Goal: Information Seeking & Learning: Learn about a topic

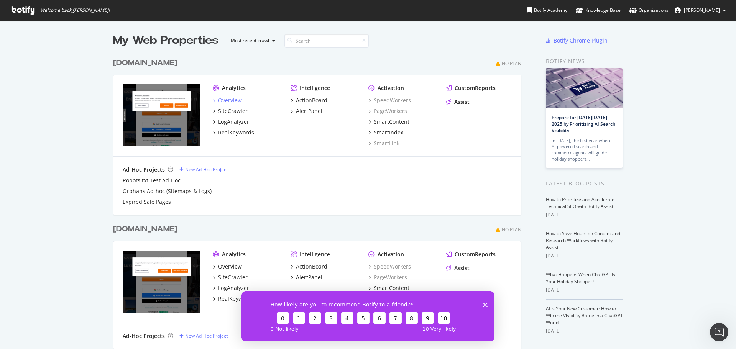
click at [225, 99] on div "Overview" at bounding box center [230, 101] width 24 height 8
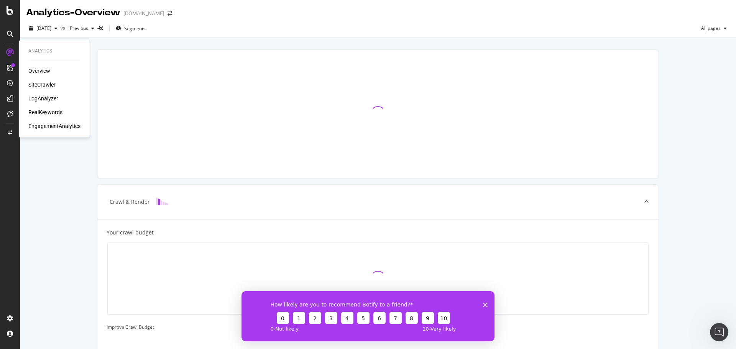
click at [52, 112] on div "RealKeywords" at bounding box center [45, 113] width 34 height 8
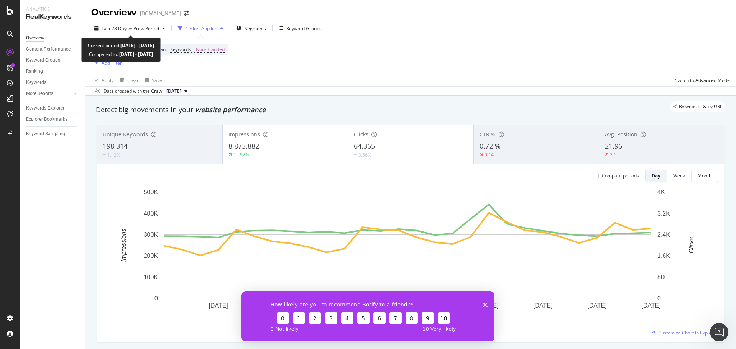
click at [145, 31] on span "vs Prev. Period" at bounding box center [144, 28] width 30 height 7
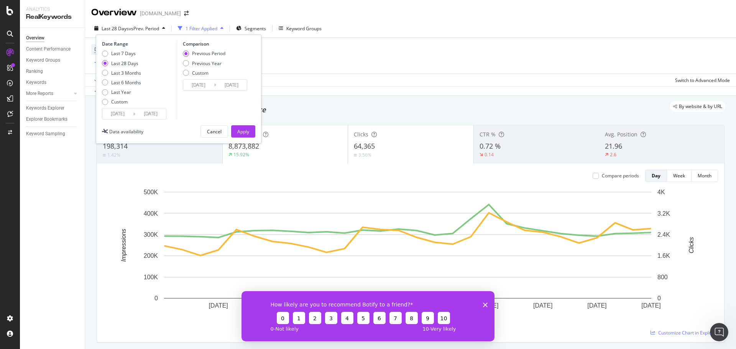
click at [110, 113] on input "2025/07/02" at bounding box center [117, 114] width 31 height 11
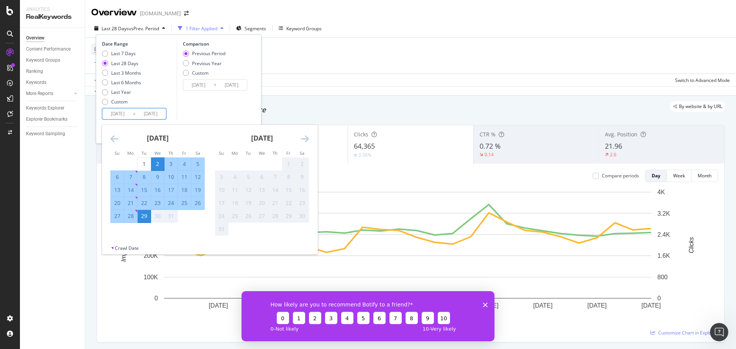
click at [113, 141] on icon "Move backward to switch to the previous month." at bounding box center [114, 138] width 8 height 9
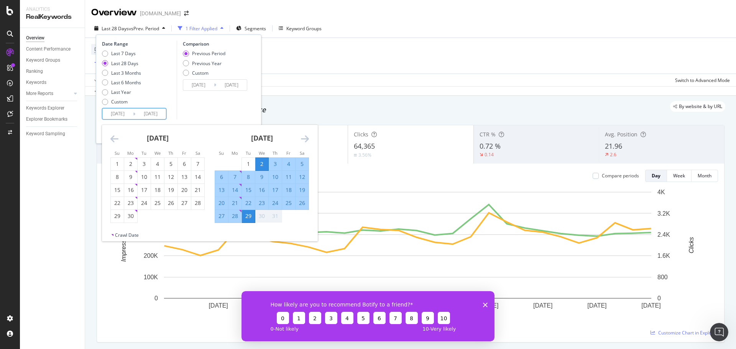
click at [113, 141] on icon "Move backward to switch to the previous month." at bounding box center [114, 138] width 8 height 9
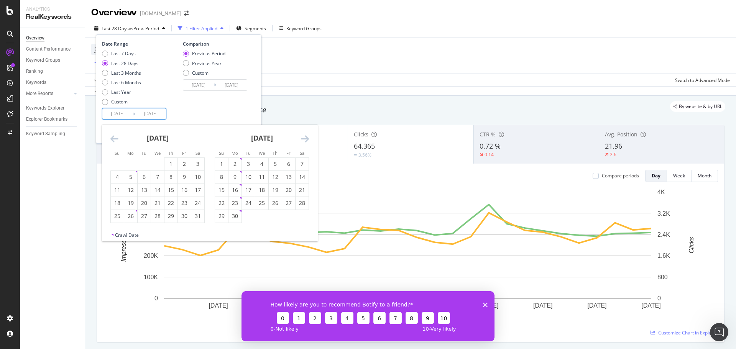
click at [113, 141] on icon "Move backward to switch to the previous month." at bounding box center [114, 138] width 8 height 9
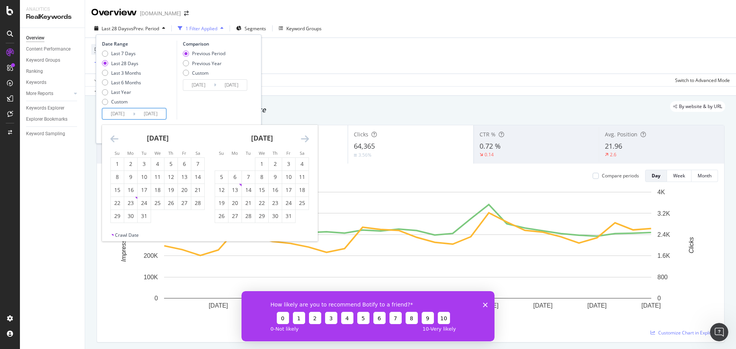
click at [113, 141] on icon "Move backward to switch to the previous month." at bounding box center [114, 138] width 8 height 9
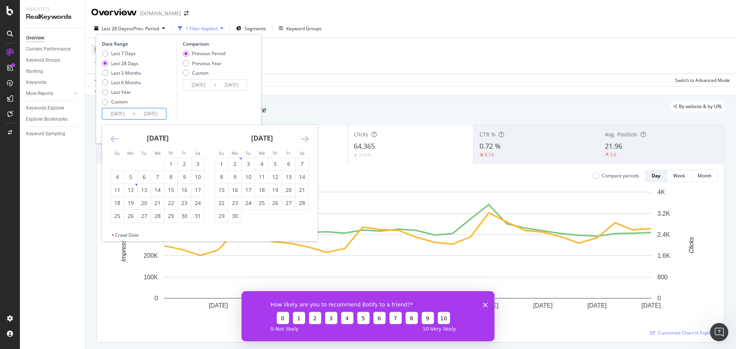
click at [113, 141] on icon "Move backward to switch to the previous month." at bounding box center [114, 138] width 8 height 9
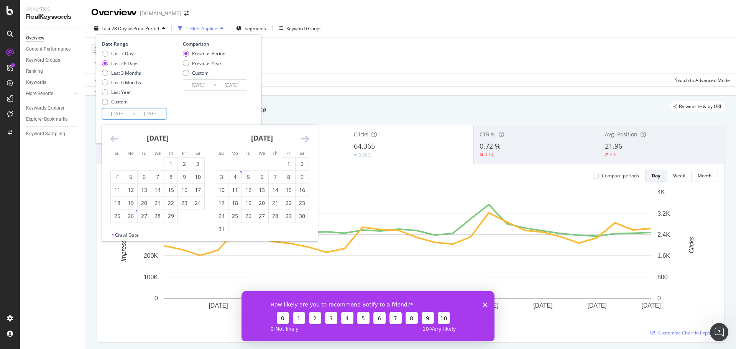
click at [113, 139] on icon "Move backward to switch to the previous month." at bounding box center [114, 138] width 8 height 9
click at [235, 165] on div "1" at bounding box center [235, 164] width 13 height 8
type input "[DATE]"
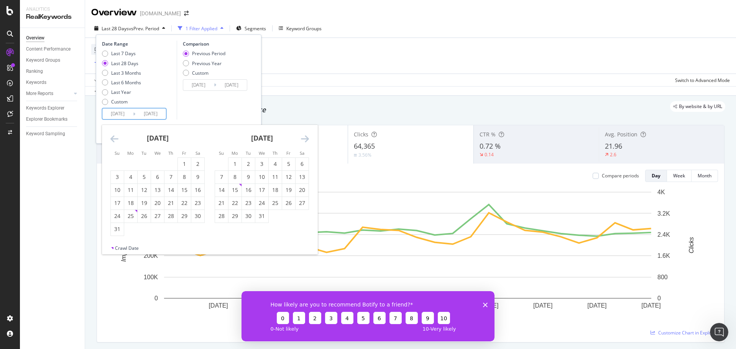
type input "[DATE]"
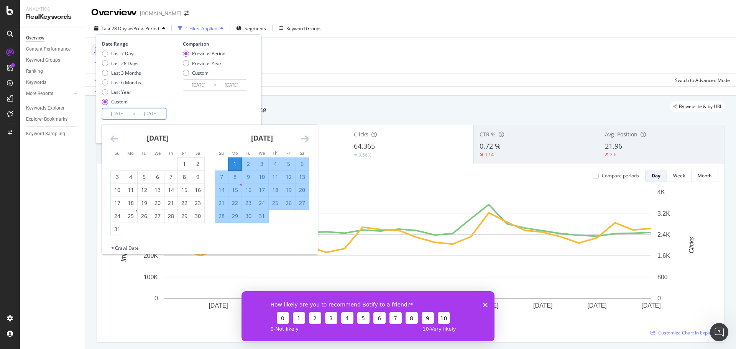
click at [150, 111] on input "[DATE]" at bounding box center [150, 114] width 31 height 11
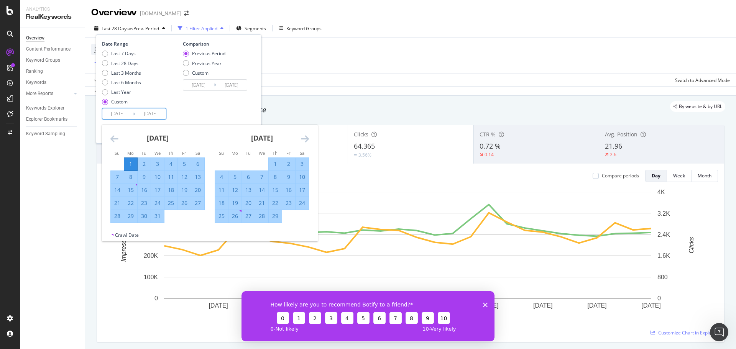
click at [308, 139] on icon "Move forward to switch to the next month." at bounding box center [305, 138] width 8 height 9
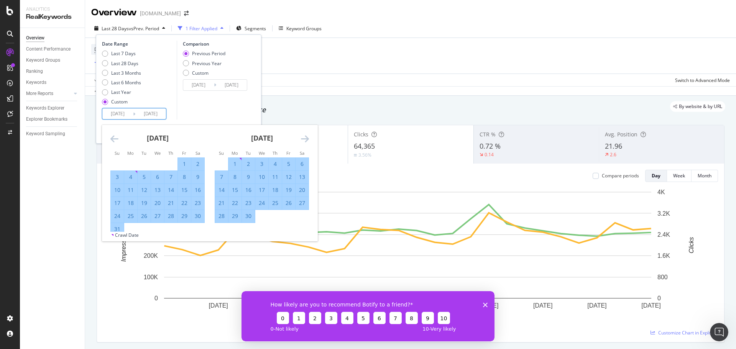
click at [308, 139] on icon "Move forward to switch to the next month." at bounding box center [305, 138] width 8 height 9
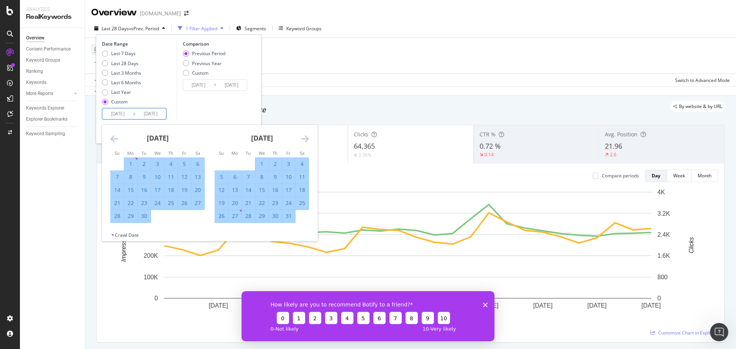
click at [308, 139] on icon "Move forward to switch to the next month." at bounding box center [305, 138] width 8 height 9
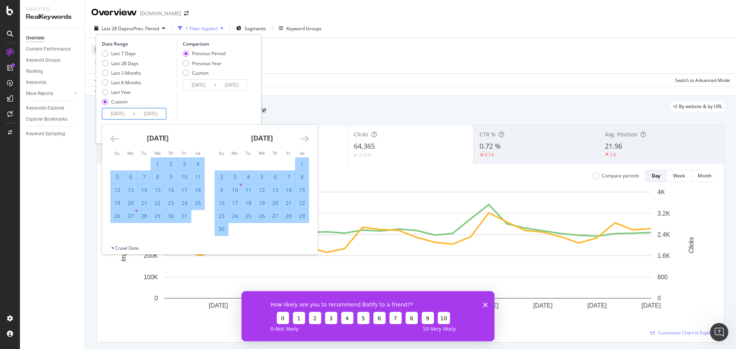
click at [308, 139] on icon "Move forward to switch to the next month." at bounding box center [305, 138] width 8 height 9
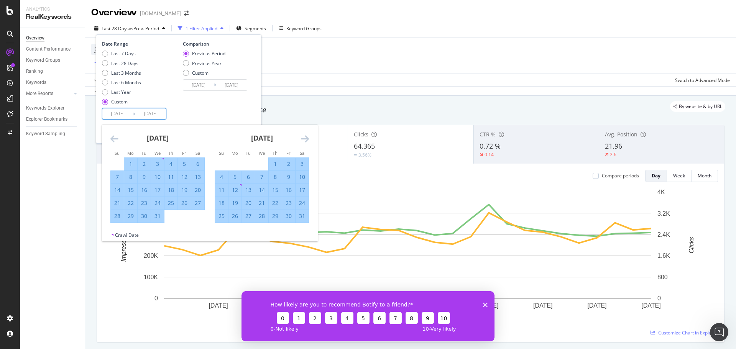
click at [308, 139] on icon "Move forward to switch to the next month." at bounding box center [305, 138] width 8 height 9
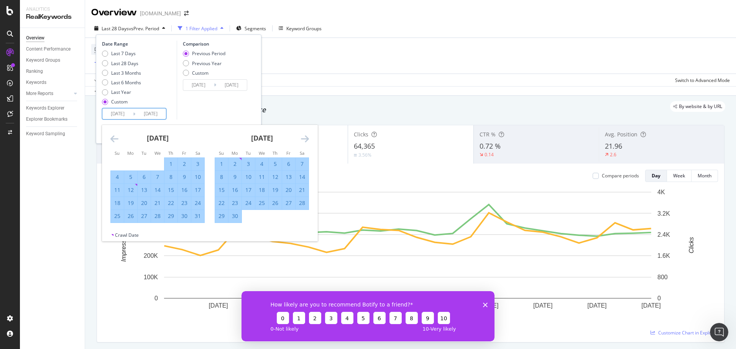
click at [308, 139] on icon "Move forward to switch to the next month." at bounding box center [305, 138] width 8 height 9
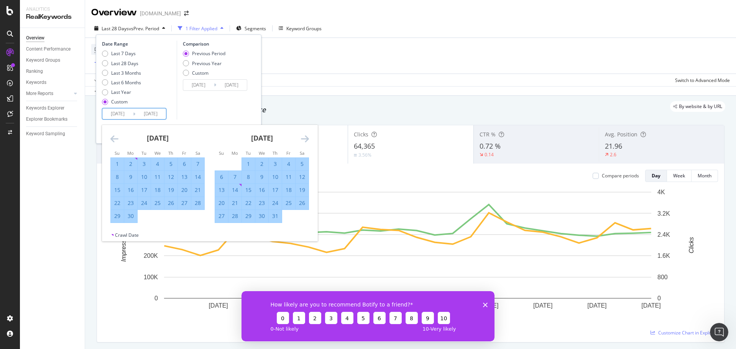
click at [308, 139] on icon "Move forward to switch to the next month." at bounding box center [305, 138] width 8 height 9
click at [148, 216] on div "31" at bounding box center [144, 216] width 13 height 8
type input "[DATE]"
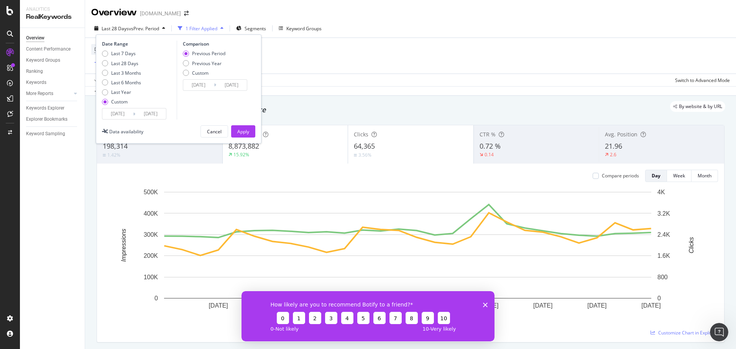
click at [219, 63] on div "Previous Year" at bounding box center [207, 63] width 30 height 7
type input "2023/01/02"
type input "2024/01/02"
click at [244, 135] on div "Apply" at bounding box center [243, 131] width 12 height 7
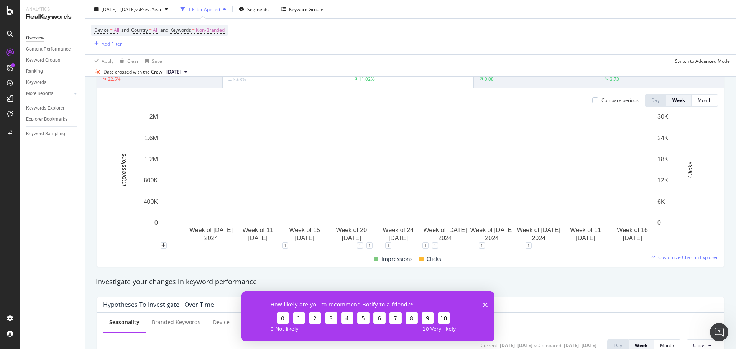
scroll to position [77, 0]
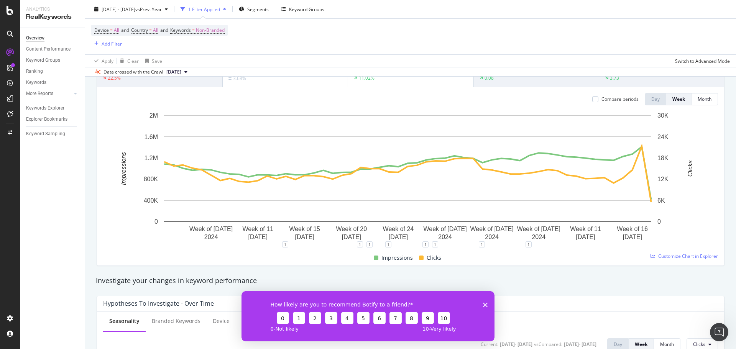
click at [484, 303] on polygon "Close survey" at bounding box center [485, 305] width 5 height 5
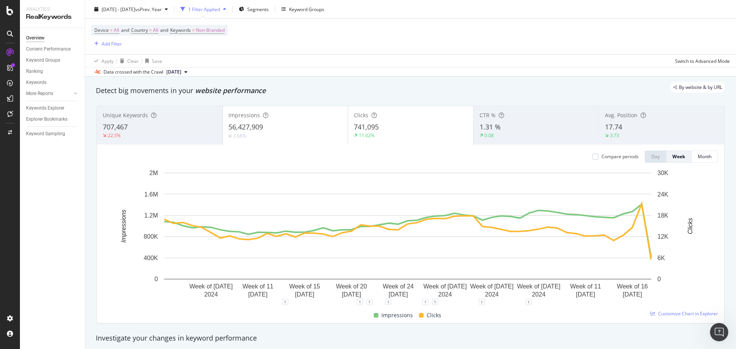
scroll to position [0, 0]
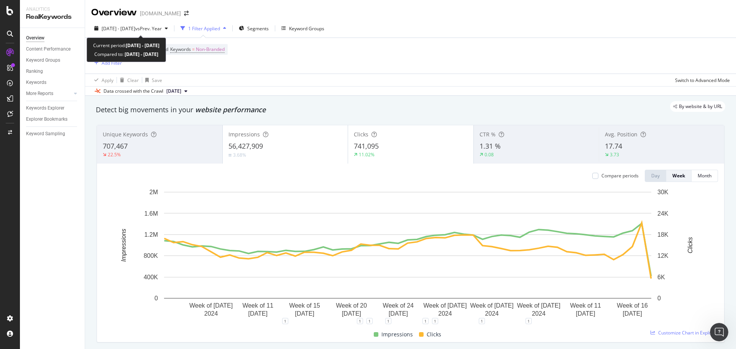
click at [132, 30] on span "2024 Jan. 1st - Dec. 31st" at bounding box center [119, 28] width 34 height 7
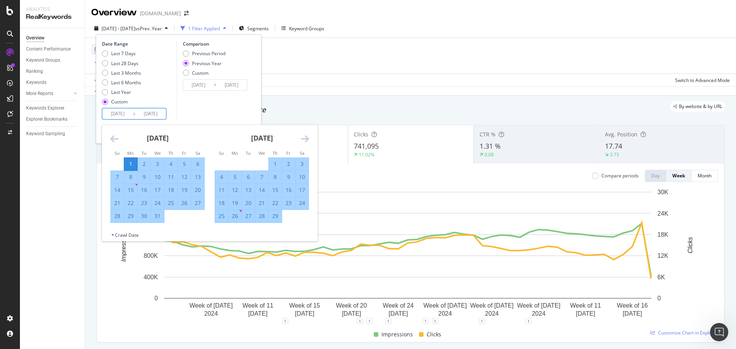
click at [120, 118] on input "[DATE]" at bounding box center [117, 114] width 31 height 11
click at [370, 103] on div "By website & by URL" at bounding box center [406, 106] width 637 height 11
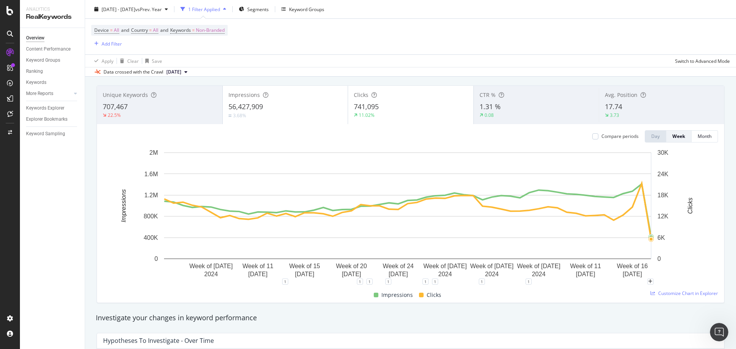
scroll to position [77, 0]
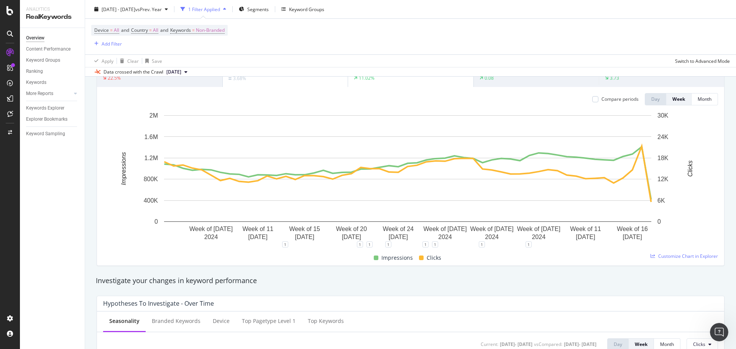
click at [679, 258] on span "Customize Chart in Explorer" at bounding box center [688, 256] width 60 height 7
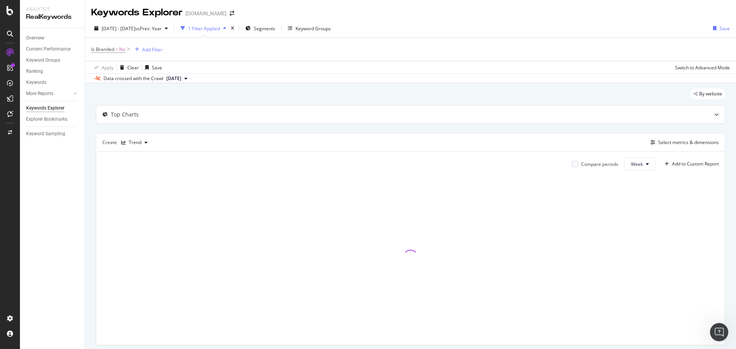
click at [128, 142] on div "button" at bounding box center [123, 142] width 11 height 5
click at [143, 160] on div "Table" at bounding box center [138, 156] width 35 height 10
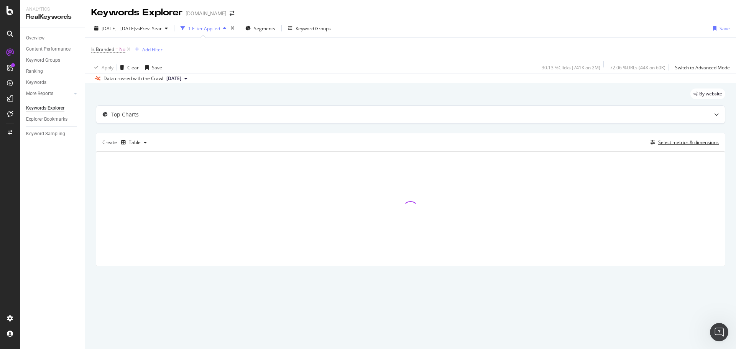
click at [697, 146] on div "Select metrics & dimensions" at bounding box center [688, 142] width 61 height 7
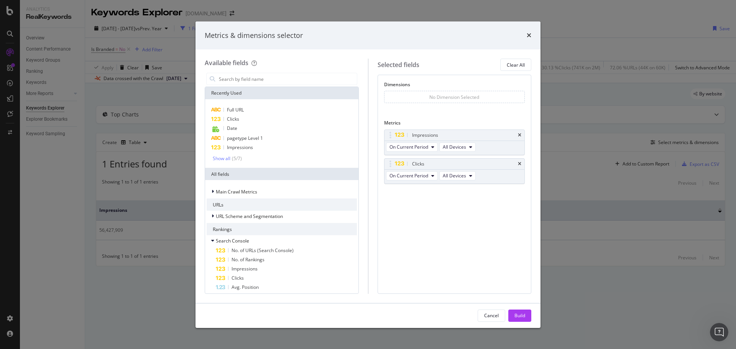
click at [256, 79] on input "modal" at bounding box center [287, 79] width 139 height 12
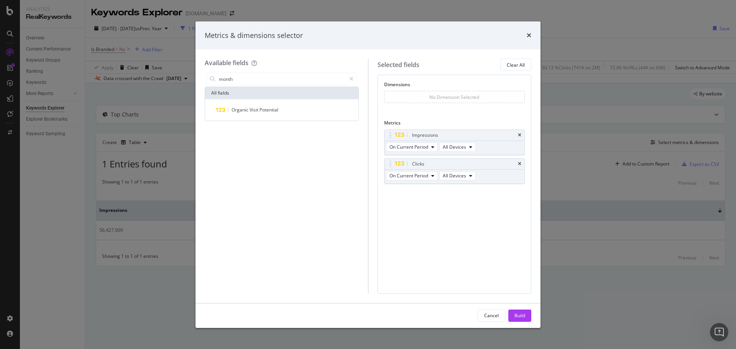
drag, startPoint x: 256, startPoint y: 79, endPoint x: 161, endPoint y: 79, distance: 94.7
click at [161, 79] on div "Metrics & dimensions selector Available fields month All fields Organic Visit P…" at bounding box center [368, 174] width 736 height 349
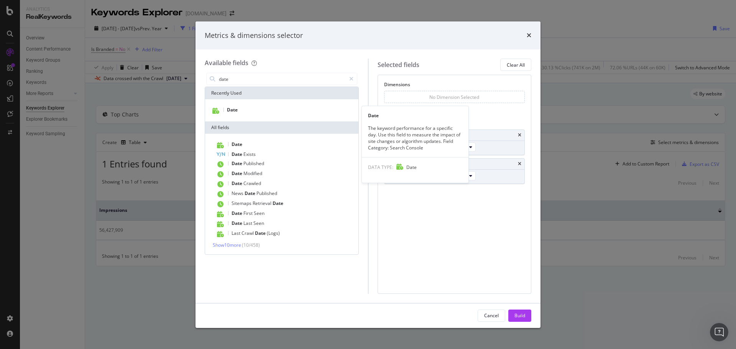
type input "date"
click at [234, 112] on span "Date" at bounding box center [232, 110] width 11 height 7
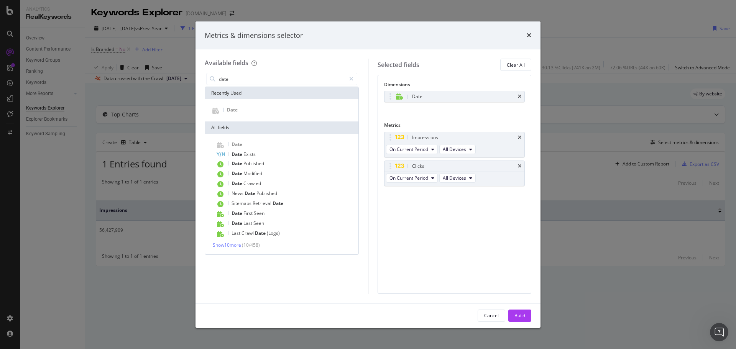
click at [520, 133] on div "Impressions" at bounding box center [455, 137] width 140 height 11
click at [525, 317] on button "Build" at bounding box center [520, 316] width 23 height 12
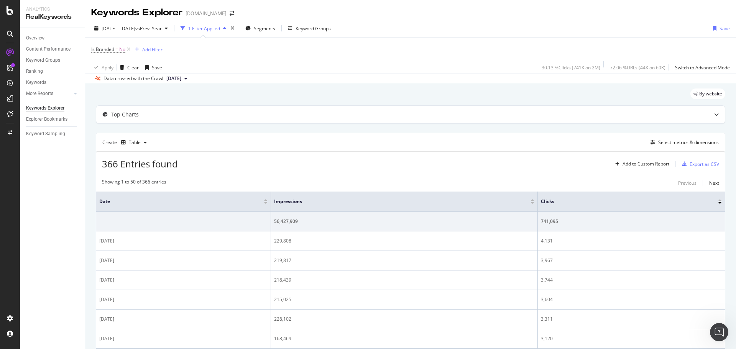
click at [265, 204] on div at bounding box center [266, 203] width 4 height 2
click at [263, 200] on div at bounding box center [265, 200] width 4 height 2
click at [135, 28] on span "2024 Jan. 1st - Dec. 31st" at bounding box center [119, 28] width 34 height 7
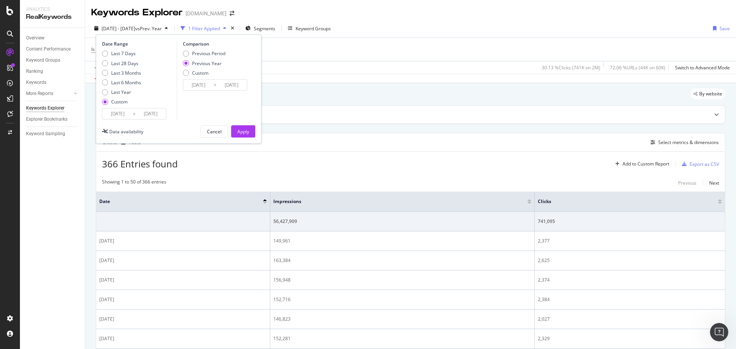
click at [115, 111] on input "[DATE]" at bounding box center [117, 114] width 31 height 11
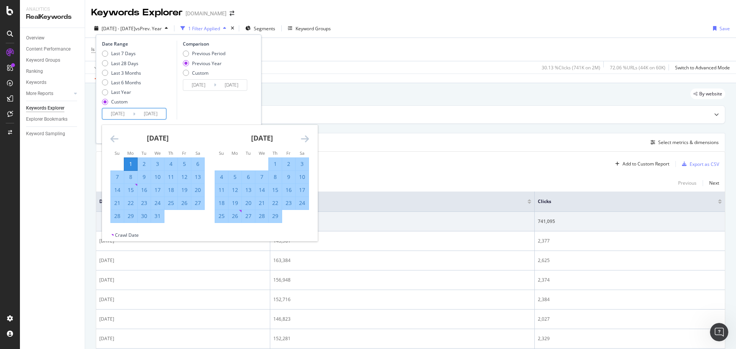
click at [112, 137] on icon "Move backward to switch to the previous month." at bounding box center [114, 138] width 8 height 9
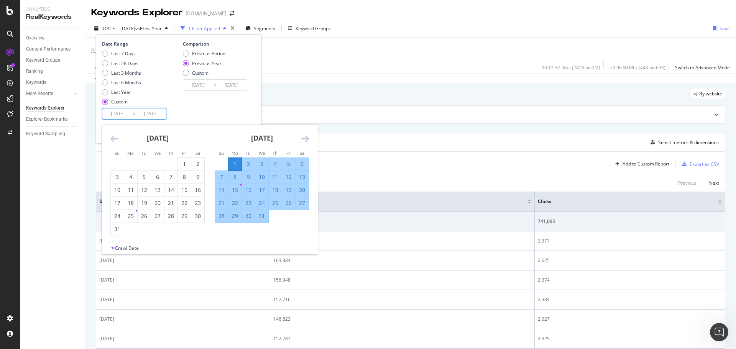
click at [112, 137] on icon "Move backward to switch to the previous month." at bounding box center [114, 138] width 8 height 9
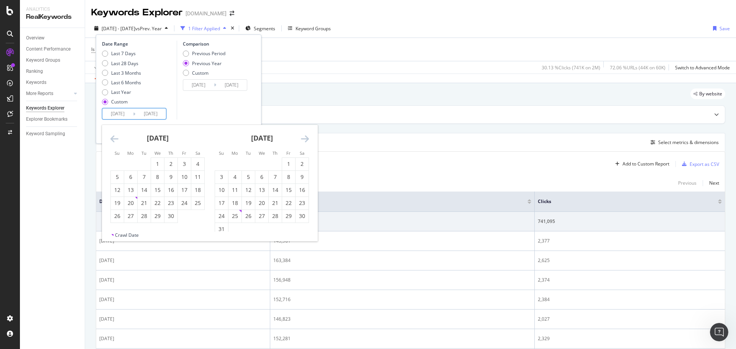
click at [112, 137] on icon "Move backward to switch to the previous month." at bounding box center [114, 138] width 8 height 9
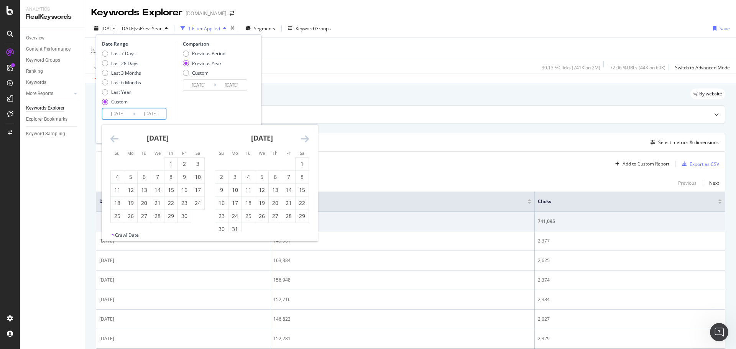
click at [112, 137] on icon "Move backward to switch to the previous month." at bounding box center [114, 138] width 8 height 9
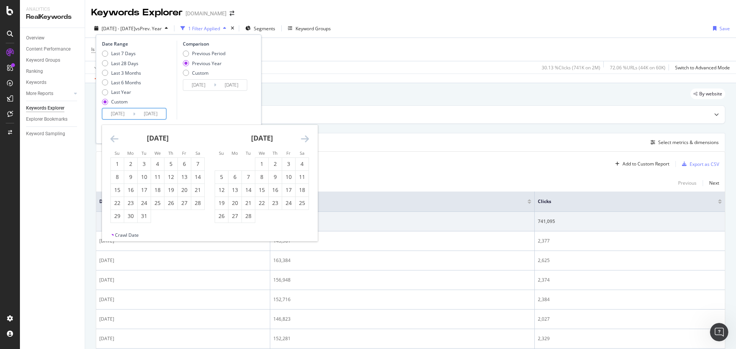
click at [113, 163] on div "1" at bounding box center [117, 164] width 13 height 8
type input "2023/01/01"
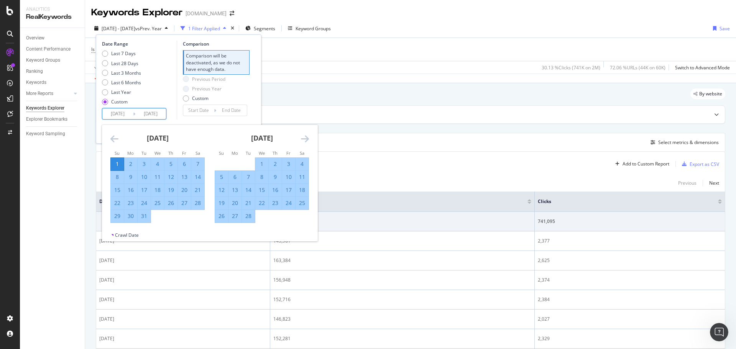
click at [306, 143] on icon "Move forward to switch to the next month." at bounding box center [305, 138] width 8 height 9
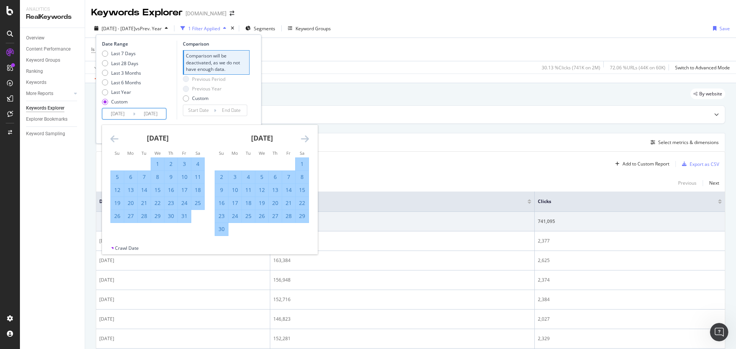
click at [306, 143] on icon "Move forward to switch to the next month." at bounding box center [305, 138] width 8 height 9
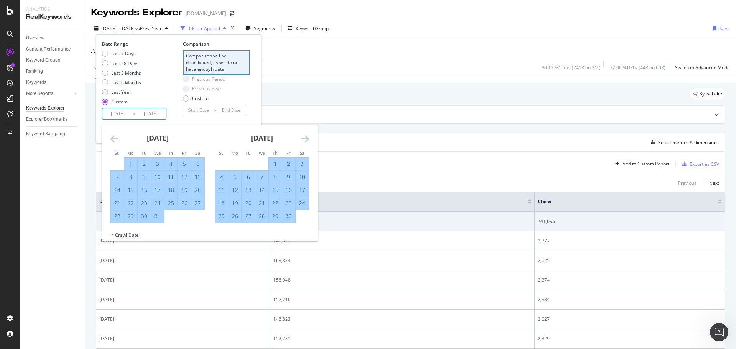
click at [306, 138] on icon "Move forward to switch to the next month." at bounding box center [305, 138] width 8 height 9
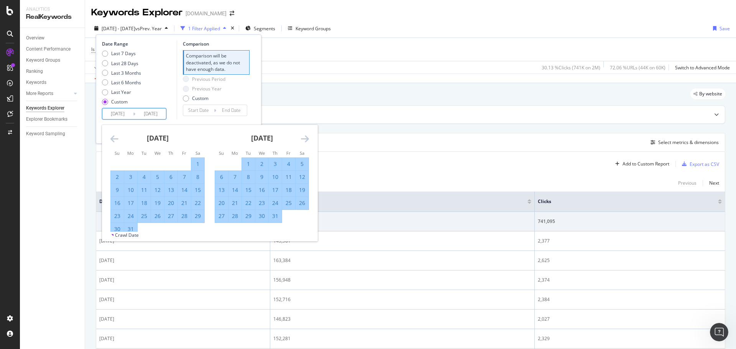
click at [306, 138] on icon "Move forward to switch to the next month." at bounding box center [305, 138] width 8 height 9
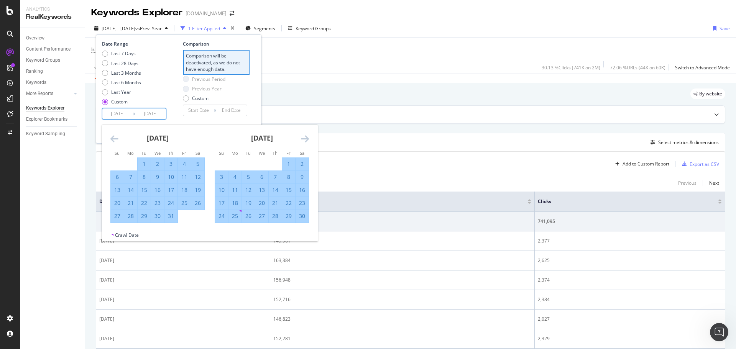
click at [306, 138] on icon "Move forward to switch to the next month." at bounding box center [305, 138] width 8 height 9
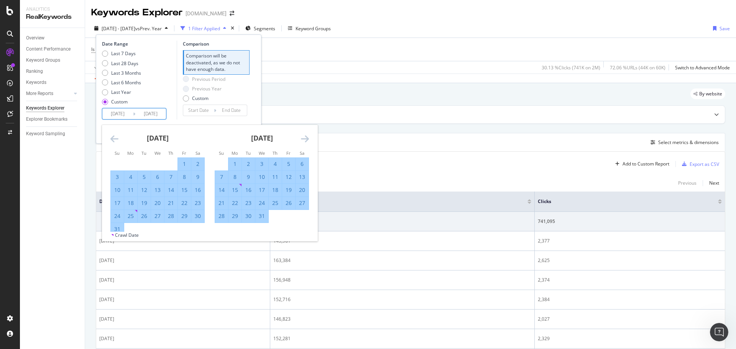
click at [306, 138] on icon "Move forward to switch to the next month." at bounding box center [305, 138] width 8 height 9
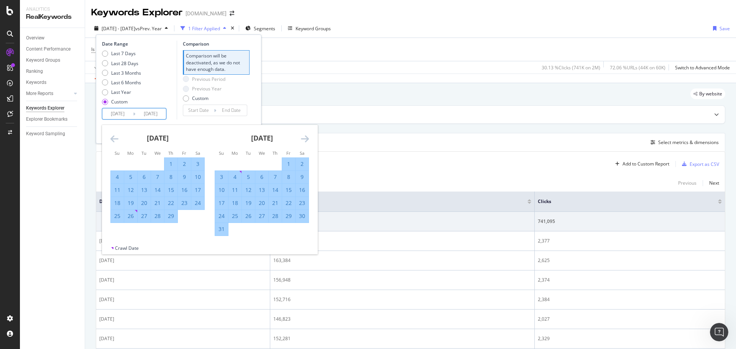
click at [306, 138] on icon "Move forward to switch to the next month." at bounding box center [305, 138] width 8 height 9
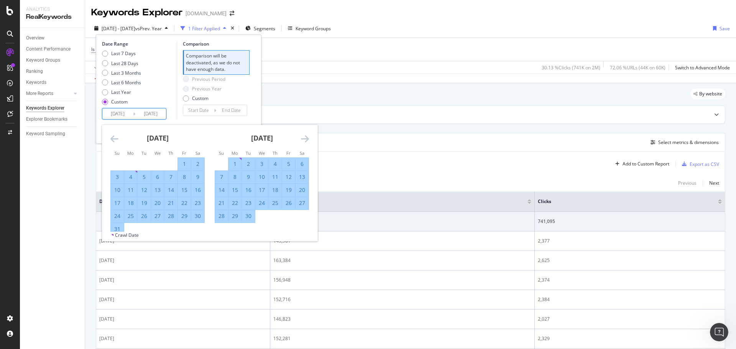
click at [306, 138] on icon "Move forward to switch to the next month." at bounding box center [305, 138] width 8 height 9
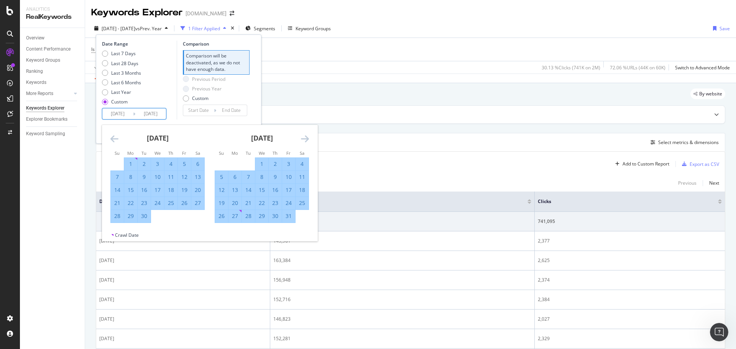
click at [306, 138] on icon "Move forward to switch to the next month." at bounding box center [305, 138] width 8 height 9
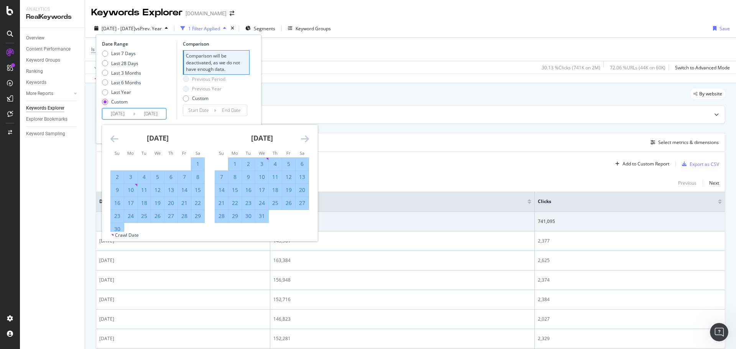
click at [306, 138] on icon "Move forward to switch to the next month." at bounding box center [305, 138] width 8 height 9
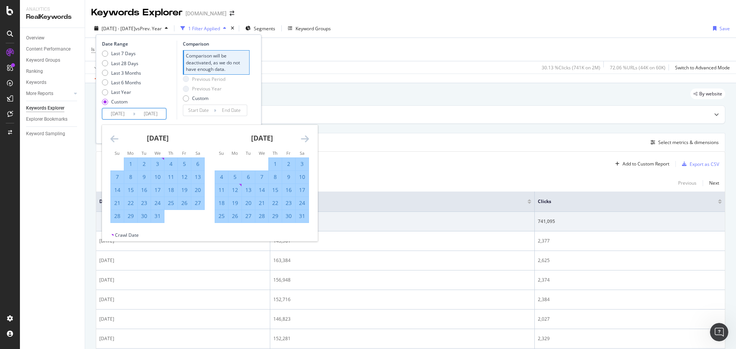
click at [306, 138] on icon "Move forward to switch to the next month." at bounding box center [305, 138] width 8 height 9
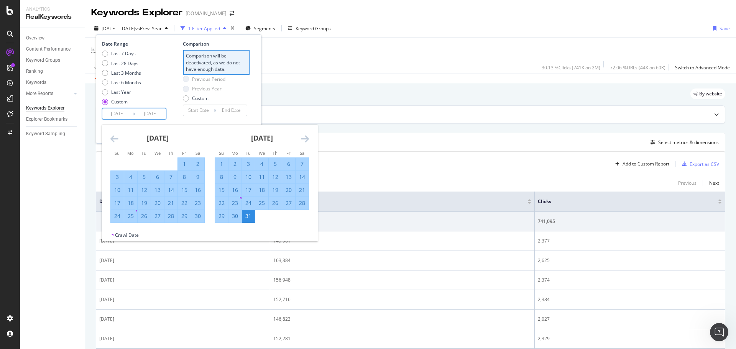
click at [306, 138] on icon "Move forward to switch to the next month." at bounding box center [305, 138] width 8 height 9
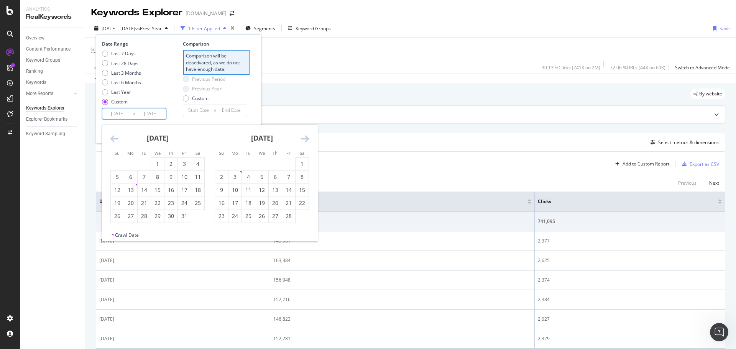
click at [306, 138] on icon "Move forward to switch to the next month." at bounding box center [305, 138] width 8 height 9
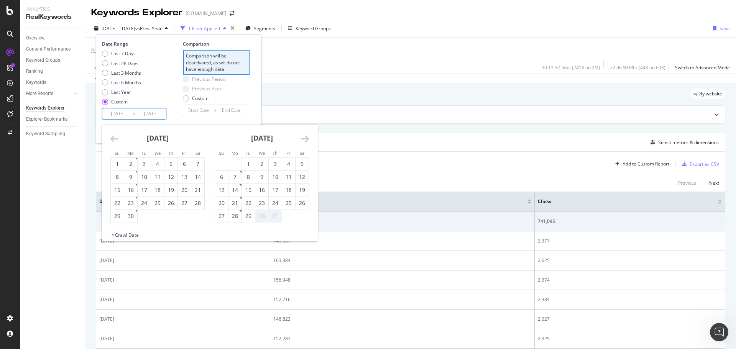
click at [306, 138] on icon "Move forward to switch to the next month." at bounding box center [305, 138] width 8 height 9
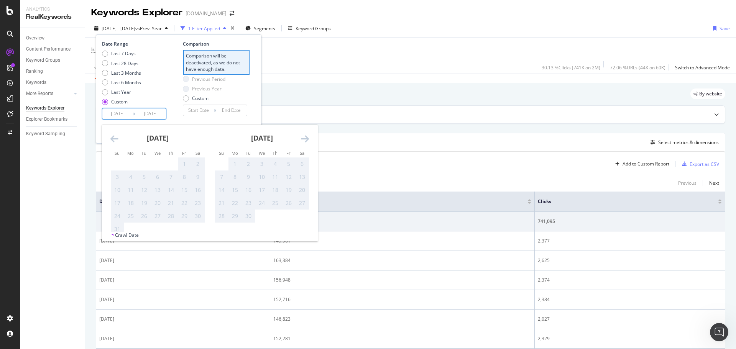
click at [113, 138] on icon "Move backward to switch to the previous month." at bounding box center [114, 138] width 8 height 9
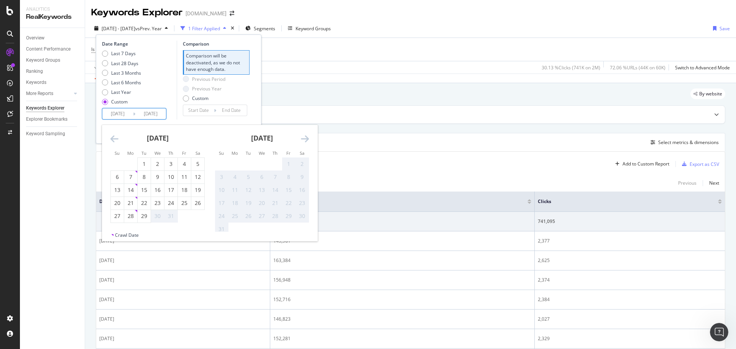
click at [146, 218] on div "29" at bounding box center [144, 216] width 13 height 8
type input "[DATE]"
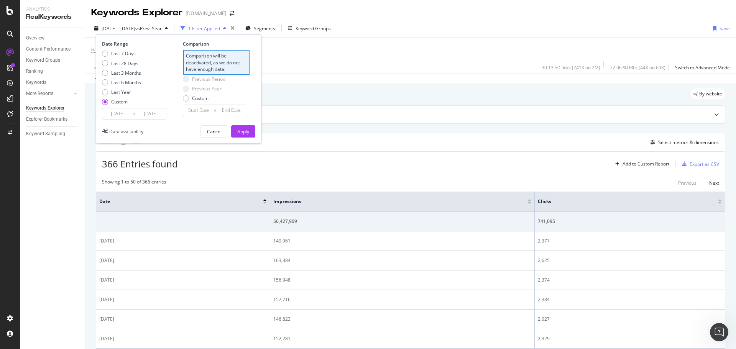
click at [240, 132] on div "Apply" at bounding box center [243, 131] width 12 height 7
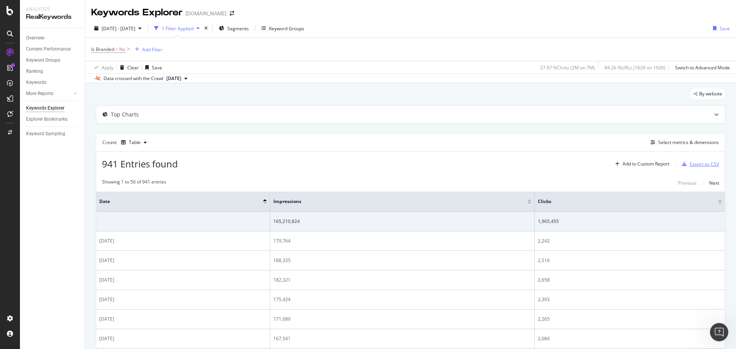
click at [698, 161] on div "Export as CSV" at bounding box center [705, 164] width 30 height 7
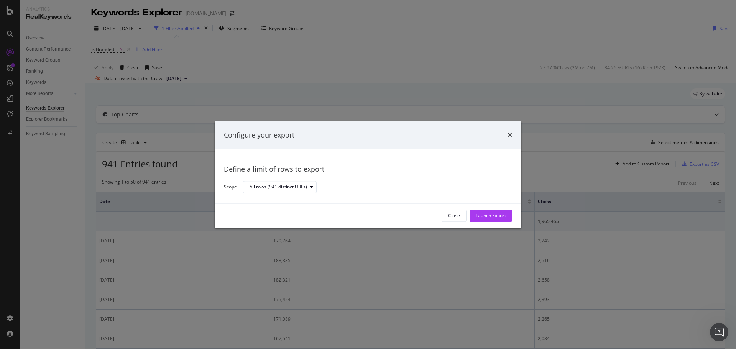
click at [482, 214] on div "Launch Export" at bounding box center [491, 216] width 30 height 7
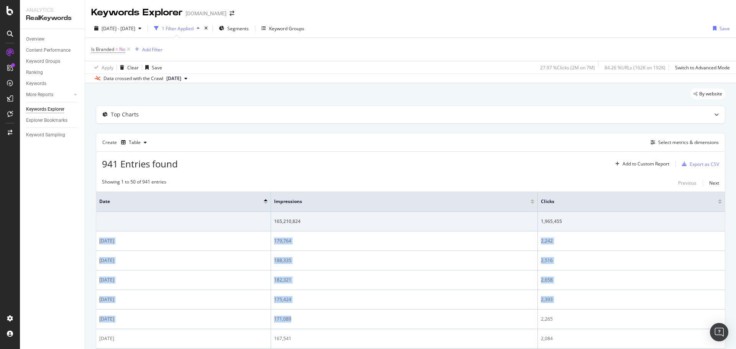
drag, startPoint x: 99, startPoint y: 240, endPoint x: 532, endPoint y: 312, distance: 438.2
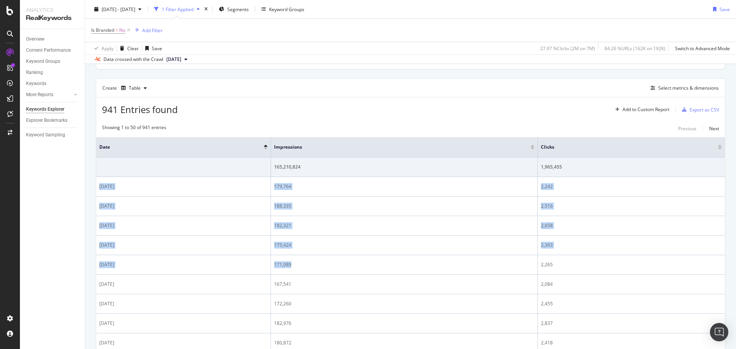
scroll to position [37, 0]
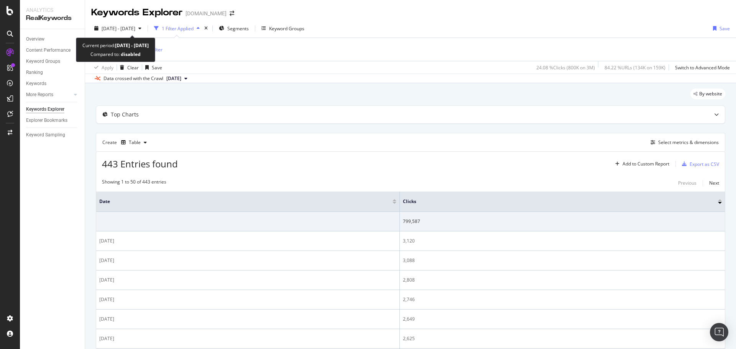
click at [114, 26] on span "2023 Apr. 1st - 2024 Jun. 16th" at bounding box center [119, 28] width 34 height 7
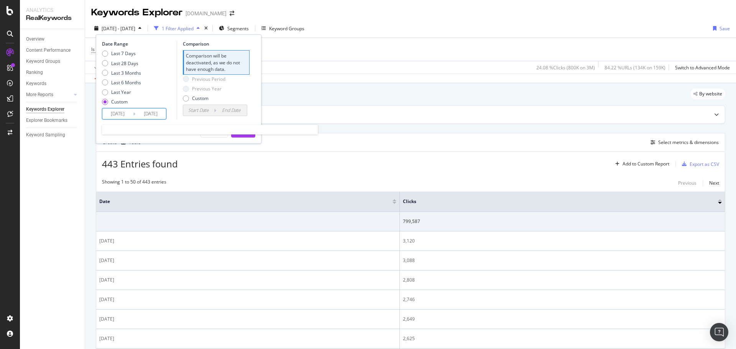
click at [117, 115] on input "[DATE]" at bounding box center [117, 114] width 31 height 11
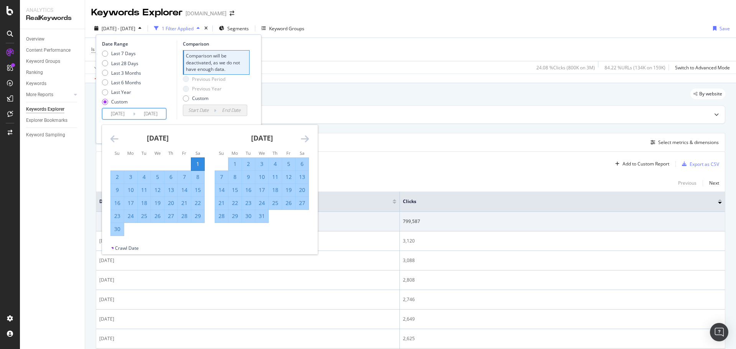
click at [302, 137] on icon "Move forward to switch to the next month." at bounding box center [305, 138] width 8 height 9
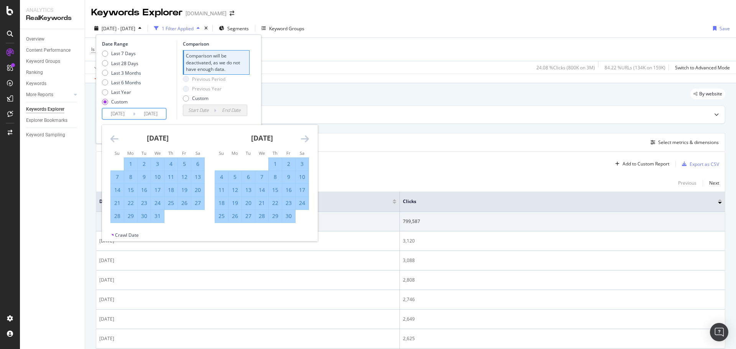
click at [302, 137] on icon "Move forward to switch to the next month." at bounding box center [305, 138] width 8 height 9
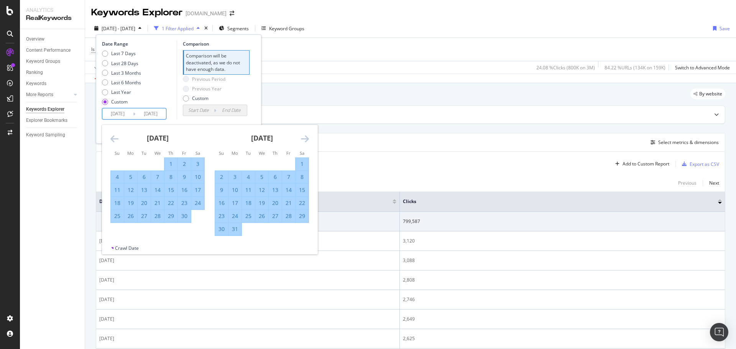
click at [302, 137] on icon "Move forward to switch to the next month." at bounding box center [305, 138] width 8 height 9
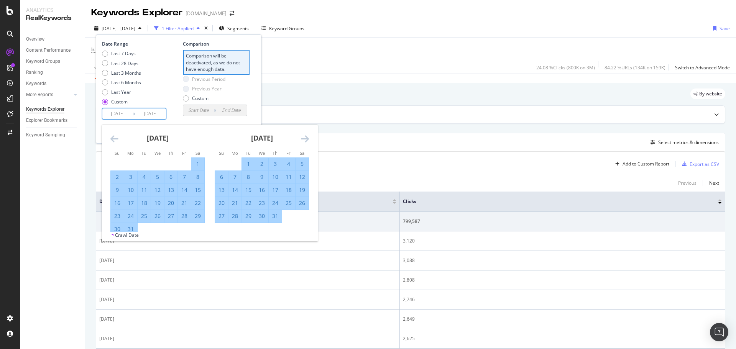
click at [302, 137] on icon "Move forward to switch to the next month." at bounding box center [305, 138] width 8 height 9
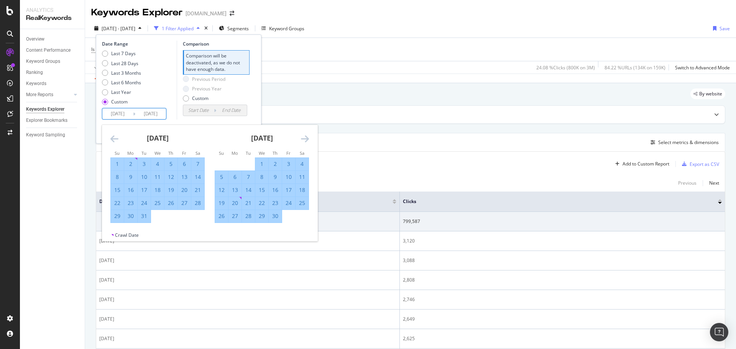
click at [302, 137] on icon "Move forward to switch to the next month." at bounding box center [305, 138] width 8 height 9
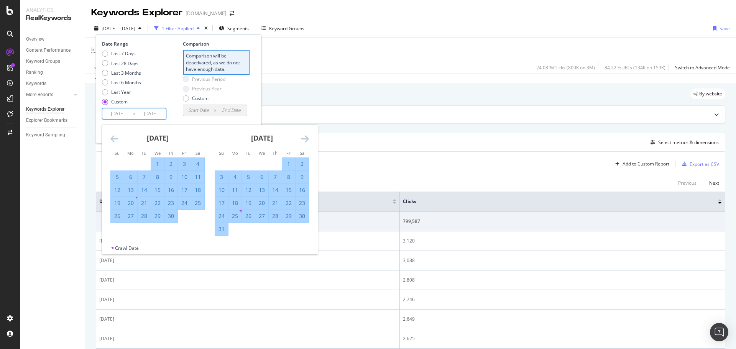
click at [302, 137] on icon "Move forward to switch to the next month." at bounding box center [305, 138] width 8 height 9
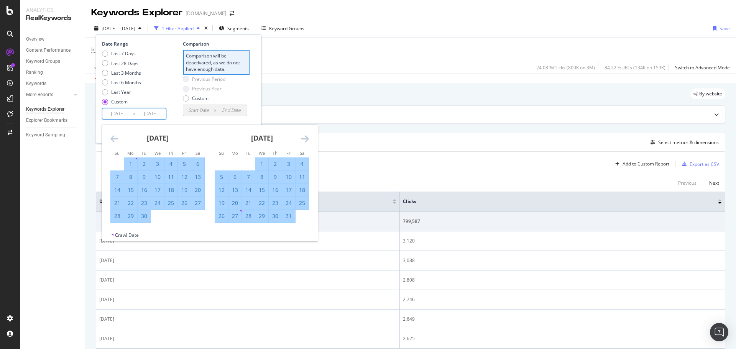
click at [302, 137] on icon "Move forward to switch to the next month." at bounding box center [305, 138] width 8 height 9
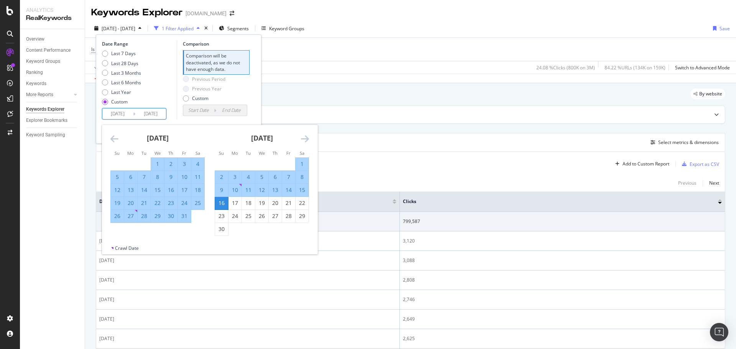
click at [302, 137] on icon "Move forward to switch to the next month." at bounding box center [305, 138] width 8 height 9
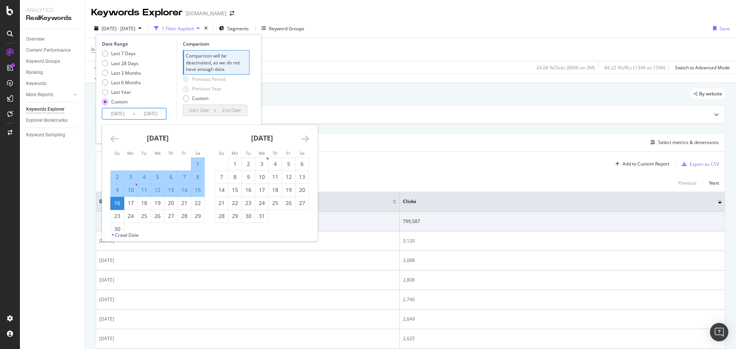
click at [302, 137] on icon "Move forward to switch to the next month." at bounding box center [305, 138] width 8 height 9
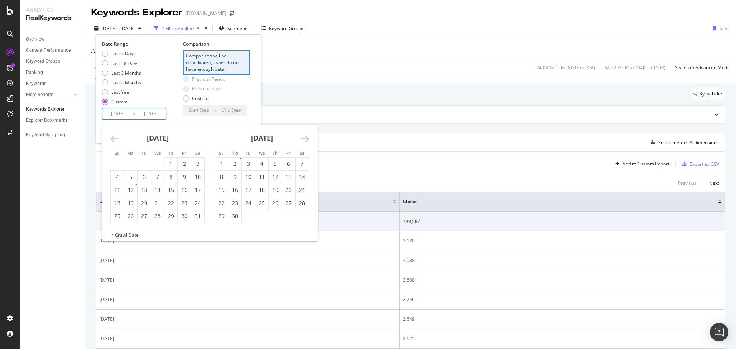
click at [219, 161] on div "1" at bounding box center [221, 164] width 13 height 8
type input "2024/09/01"
click at [236, 214] on div "30" at bounding box center [235, 216] width 13 height 8
type input "[DATE]"
type input "2024/08/02"
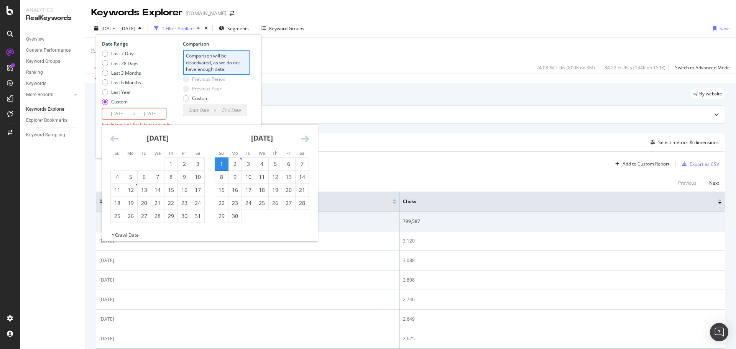
type input "2024/08/31"
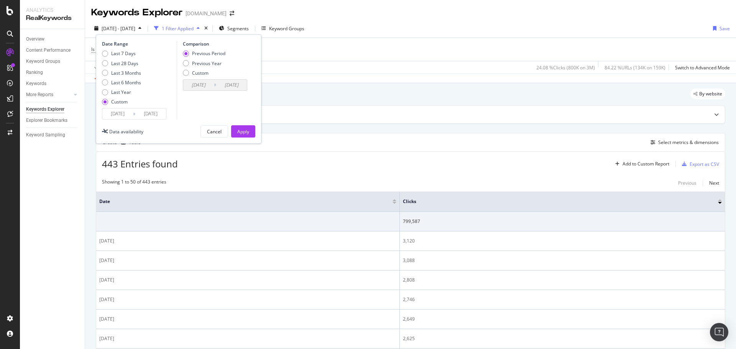
click at [246, 130] on div "Apply" at bounding box center [243, 131] width 12 height 7
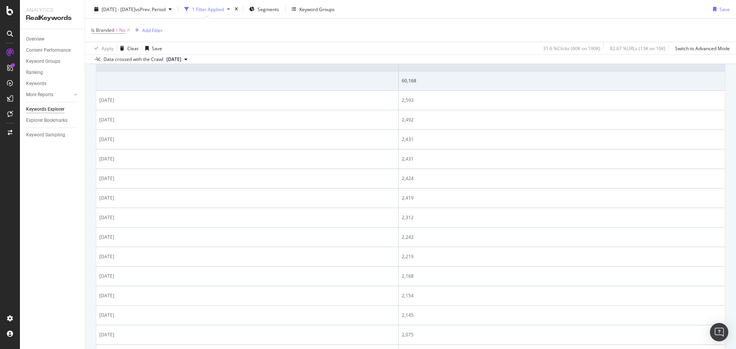
scroll to position [38, 0]
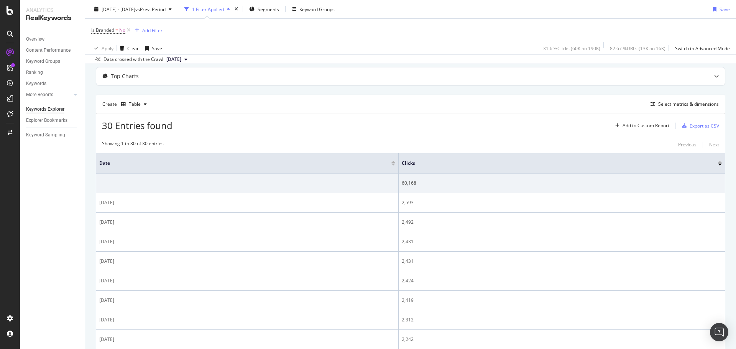
click at [392, 161] on div at bounding box center [394, 162] width 4 height 2
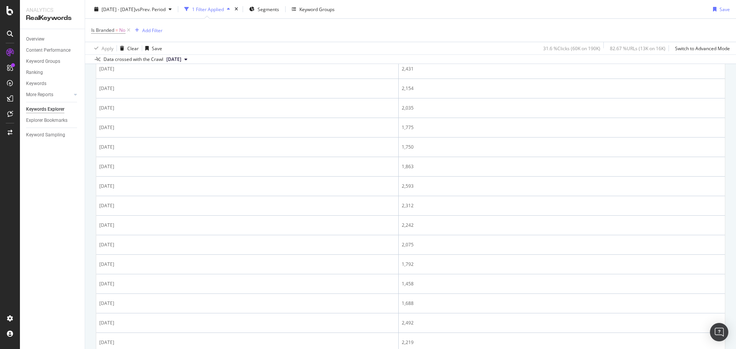
scroll to position [422, 0]
drag, startPoint x: 116, startPoint y: 285, endPoint x: 467, endPoint y: 285, distance: 351.3
click at [467, 285] on tr "2024-09-25 1,811" at bounding box center [410, 289] width 629 height 20
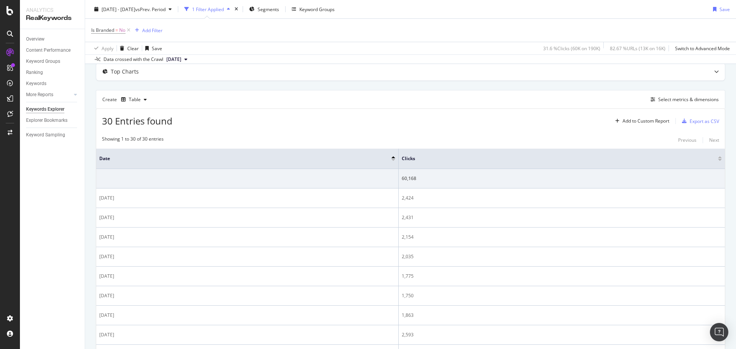
scroll to position [0, 0]
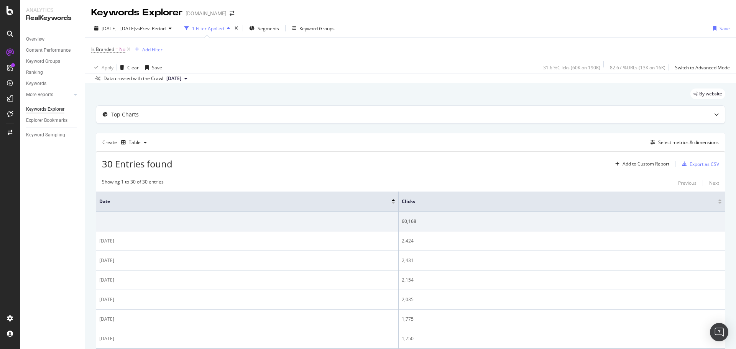
click at [224, 29] on div "1 Filter Applied" at bounding box center [208, 28] width 32 height 7
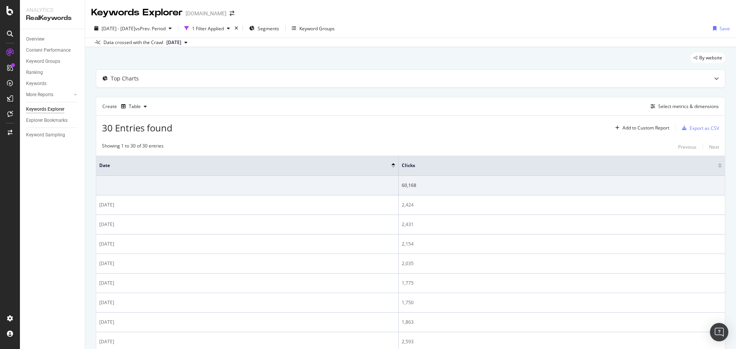
click at [224, 29] on div "1 Filter Applied" at bounding box center [208, 28] width 32 height 7
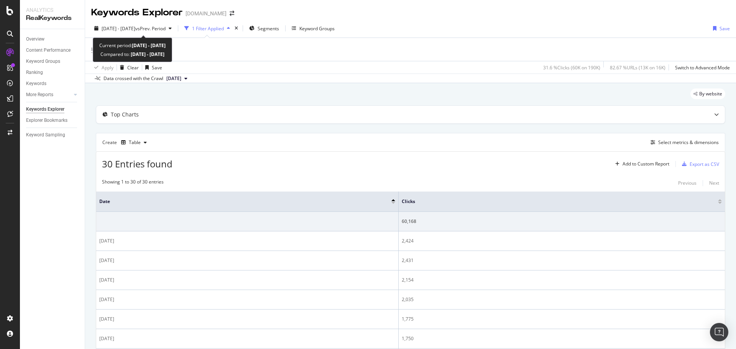
click at [135, 26] on span "2024 Sep. 1st - Sep. 30th" at bounding box center [119, 28] width 34 height 7
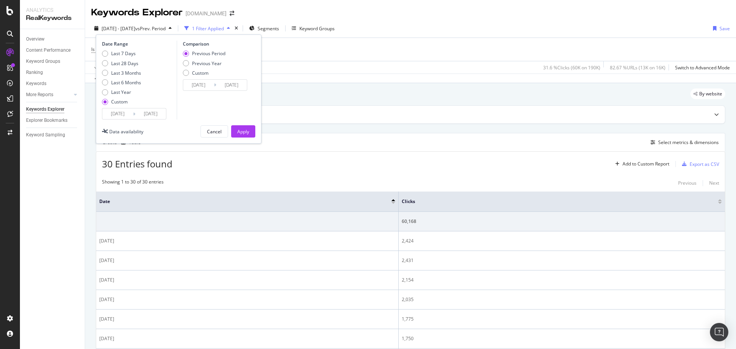
click at [123, 112] on input "2024/09/01" at bounding box center [117, 114] width 31 height 11
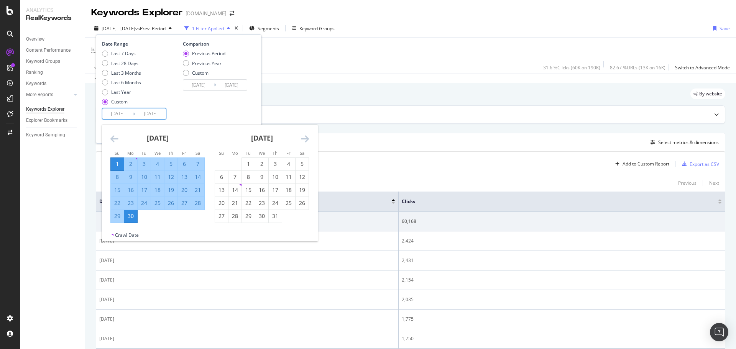
click at [113, 139] on icon "Move backward to switch to the previous month." at bounding box center [114, 138] width 8 height 9
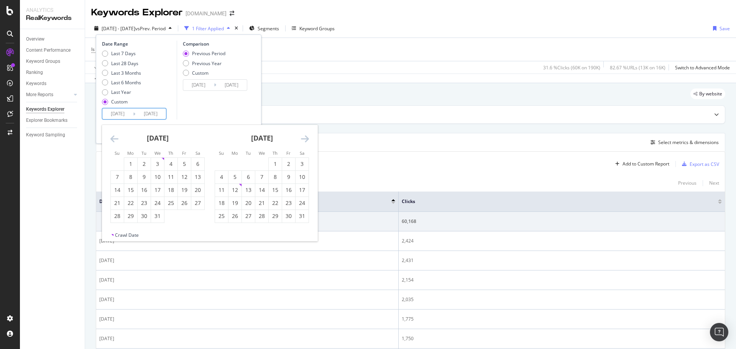
click at [113, 139] on icon "Move backward to switch to the previous month." at bounding box center [114, 138] width 8 height 9
click at [545, 156] on div "30 Entries found Add to Custom Report Export as CSV" at bounding box center [410, 161] width 629 height 19
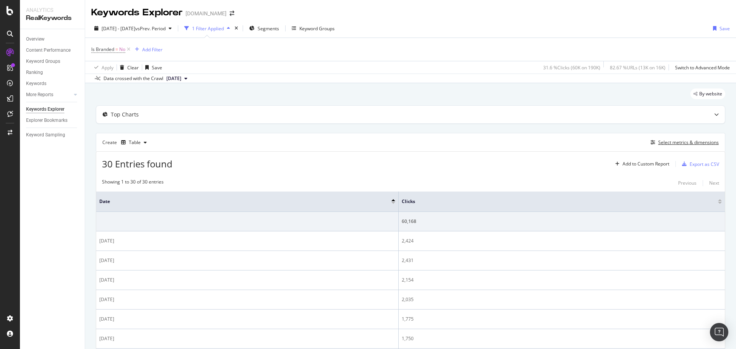
click at [696, 145] on div "Select metrics & dimensions" at bounding box center [688, 142] width 61 height 7
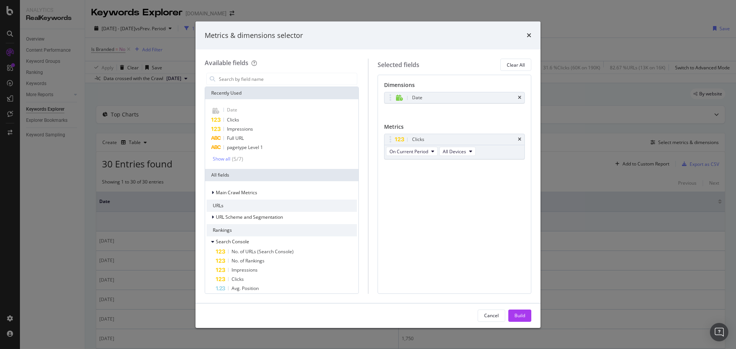
click at [523, 99] on div "Date" at bounding box center [455, 97] width 140 height 11
click at [519, 97] on icon "times" at bounding box center [519, 97] width 3 height 5
click at [523, 315] on div "Build" at bounding box center [520, 316] width 11 height 7
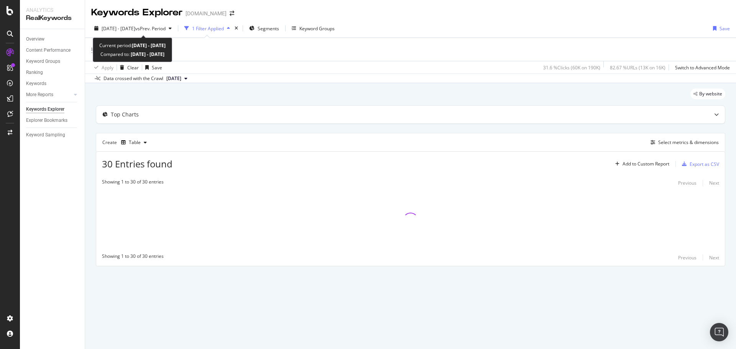
click at [135, 26] on span "2024 Sep. 1st - Sep. 30th" at bounding box center [119, 28] width 34 height 7
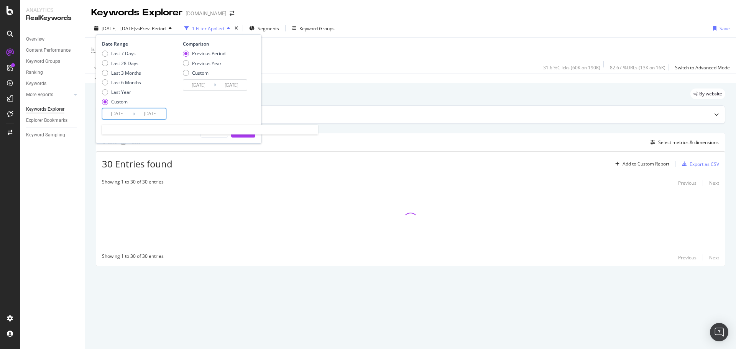
click at [105, 113] on input "2024/09/01" at bounding box center [117, 114] width 31 height 11
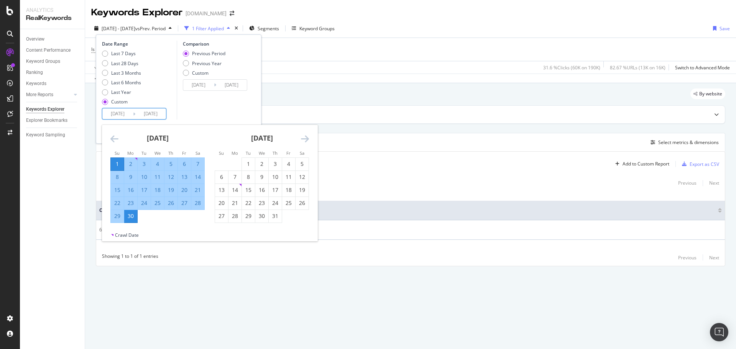
click at [114, 138] on icon "Move backward to switch to the previous month." at bounding box center [114, 138] width 8 height 9
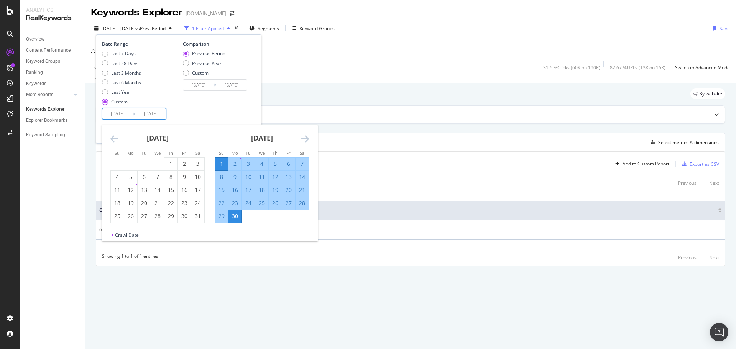
click at [114, 138] on icon "Move backward to switch to the previous month." at bounding box center [114, 138] width 8 height 9
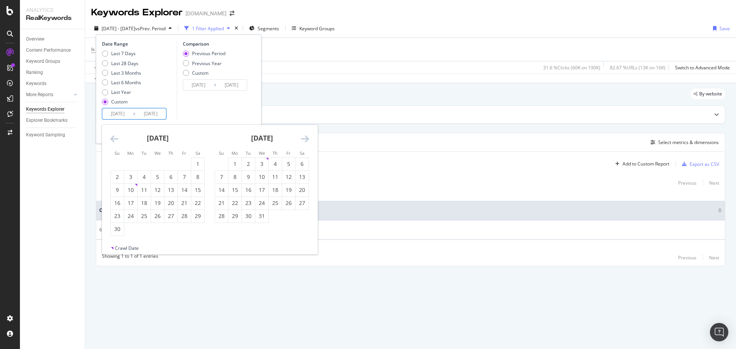
click at [114, 138] on icon "Move backward to switch to the previous month." at bounding box center [114, 138] width 8 height 9
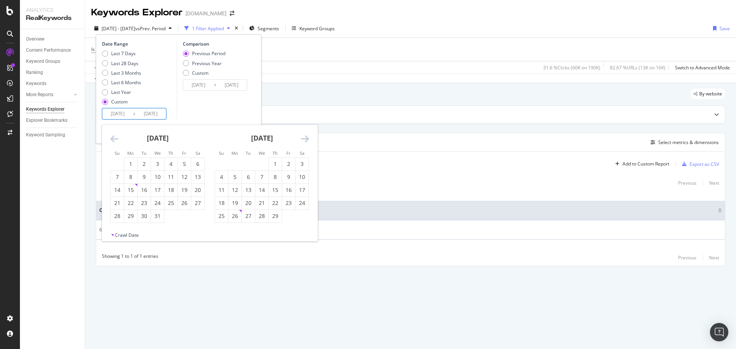
click at [114, 138] on icon "Move backward to switch to the previous month." at bounding box center [114, 138] width 8 height 9
click at [311, 137] on div "January 2024 1 2 3 4 5 6 7 8 9 10 11 12 13 14 15 16 17 18 19 20 21 22 23 24 25 …" at bounding box center [262, 174] width 104 height 98
click at [308, 139] on icon "Move forward to switch to the next month." at bounding box center [305, 138] width 8 height 9
click at [132, 162] on div "1" at bounding box center [130, 164] width 13 height 8
type input "[DATE]"
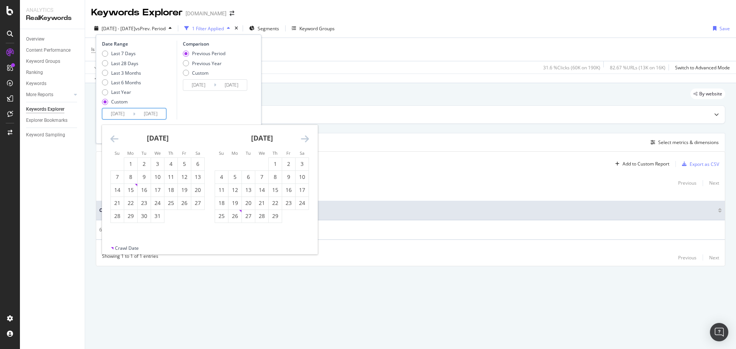
type input "[DATE]"
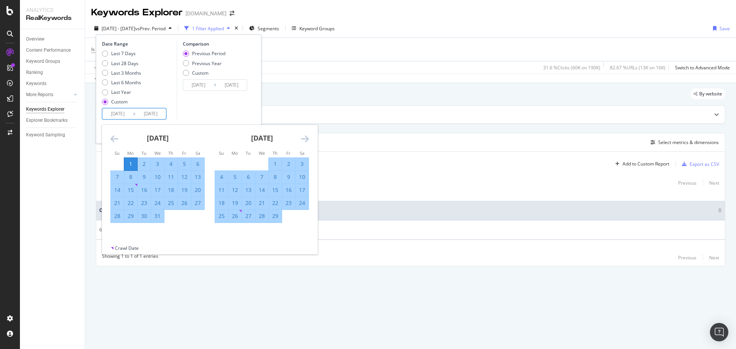
click at [308, 140] on icon "Move forward to switch to the next month." at bounding box center [305, 138] width 8 height 9
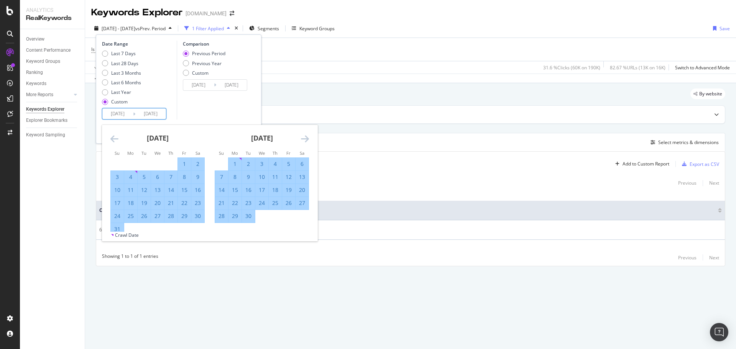
click at [308, 140] on icon "Move forward to switch to the next month." at bounding box center [305, 138] width 8 height 9
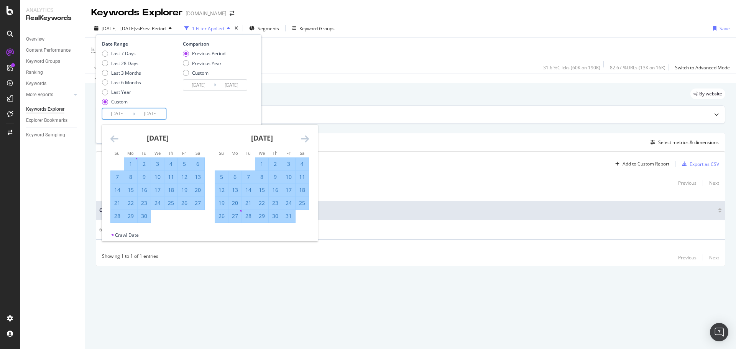
click at [308, 140] on icon "Move forward to switch to the next month." at bounding box center [305, 138] width 8 height 9
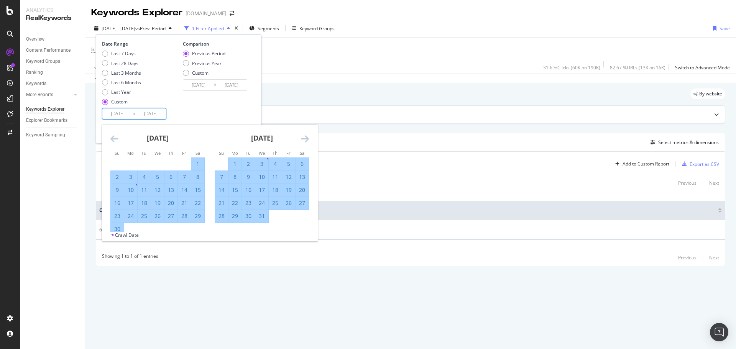
click at [308, 140] on icon "Move forward to switch to the next month." at bounding box center [305, 138] width 8 height 9
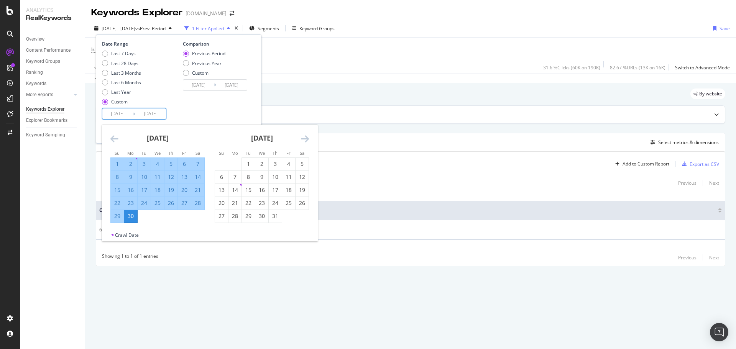
click at [308, 140] on icon "Move forward to switch to the next month." at bounding box center [305, 138] width 8 height 9
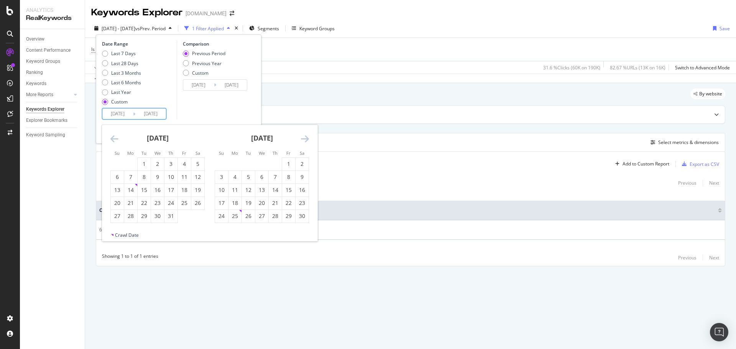
click at [113, 143] on icon "Move backward to switch to the previous month." at bounding box center [114, 138] width 8 height 9
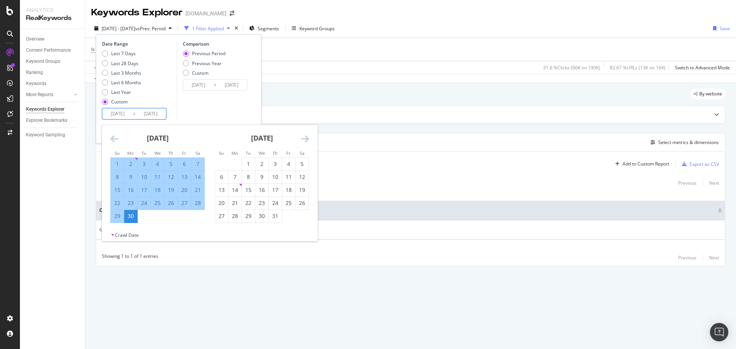
click at [130, 217] on div "30" at bounding box center [130, 216] width 13 height 8
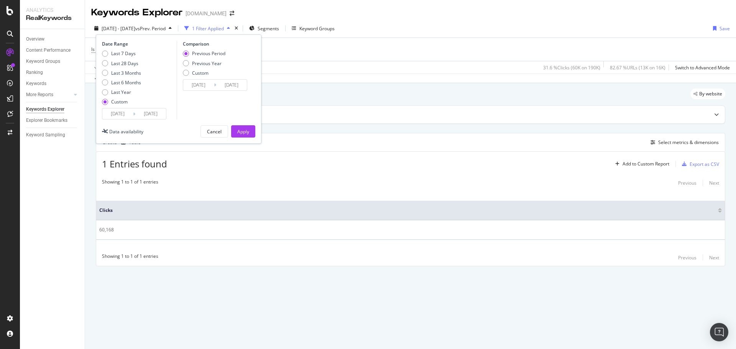
click at [249, 130] on div "Apply" at bounding box center [243, 131] width 12 height 7
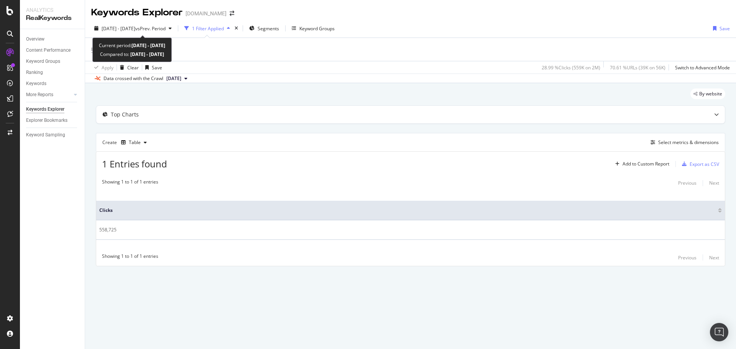
click at [155, 26] on span "vs Prev. Period" at bounding box center [150, 28] width 30 height 7
click at [316, 95] on div "By website" at bounding box center [411, 97] width 630 height 17
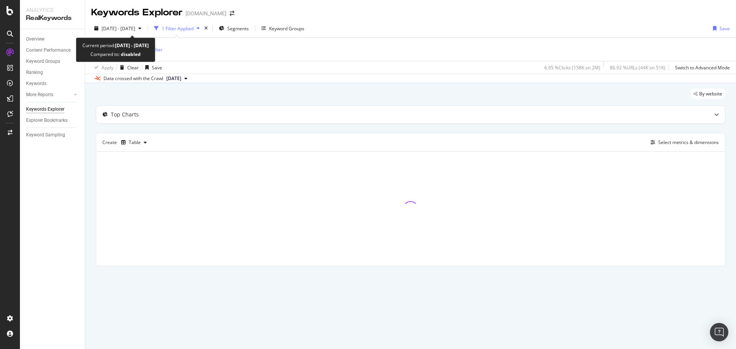
click at [132, 28] on span "[DATE] - [DATE]" at bounding box center [119, 28] width 34 height 7
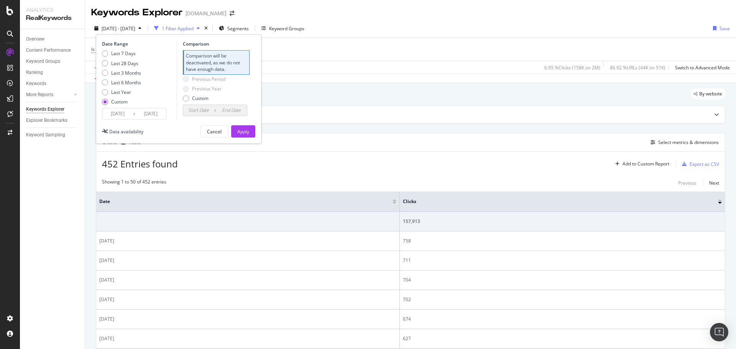
click at [132, 28] on span "[DATE] - [DATE]" at bounding box center [119, 28] width 34 height 7
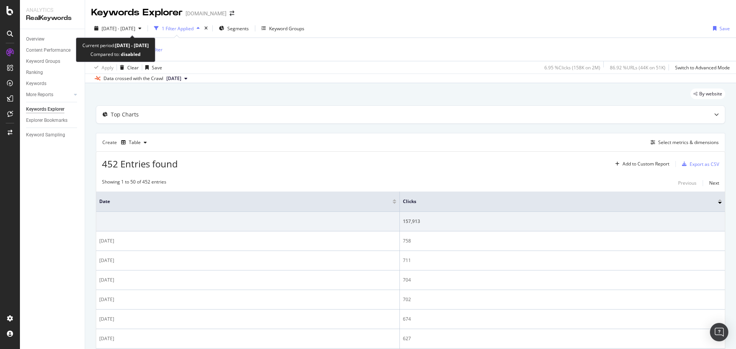
click at [132, 28] on span "[DATE] - [DATE]" at bounding box center [119, 28] width 34 height 7
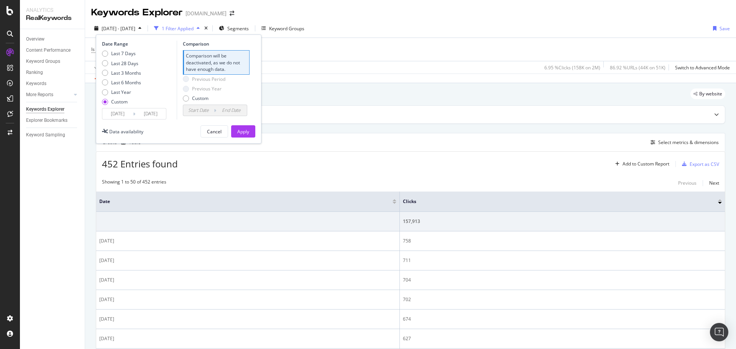
click at [144, 116] on input "[DATE]" at bounding box center [150, 114] width 31 height 11
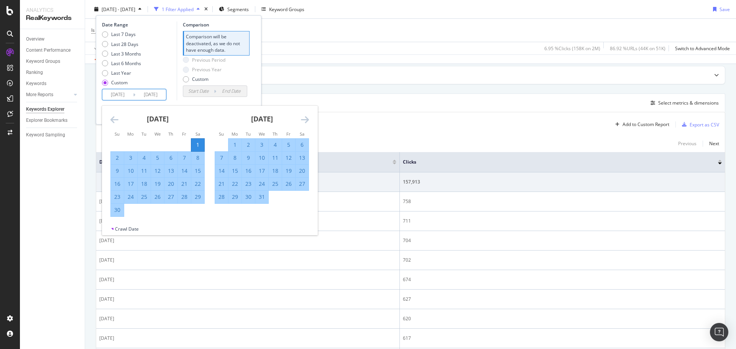
scroll to position [77, 0]
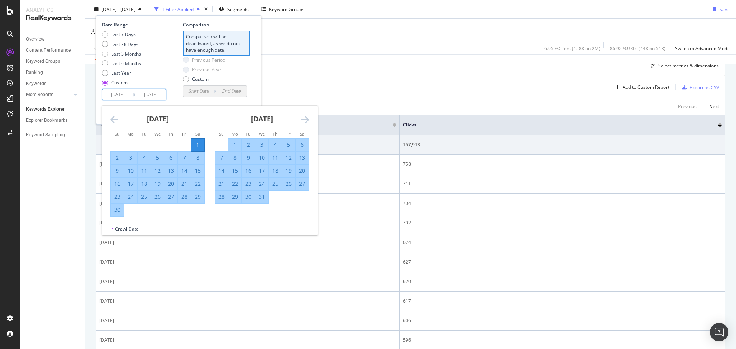
click at [307, 118] on icon "Move forward to switch to the next month." at bounding box center [305, 119] width 8 height 9
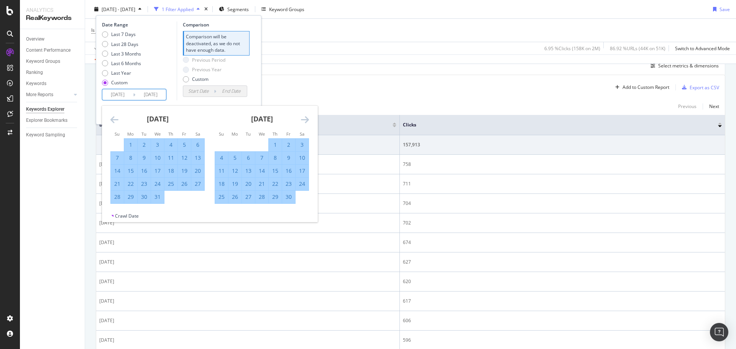
click at [307, 118] on icon "Move forward to switch to the next month." at bounding box center [305, 119] width 8 height 9
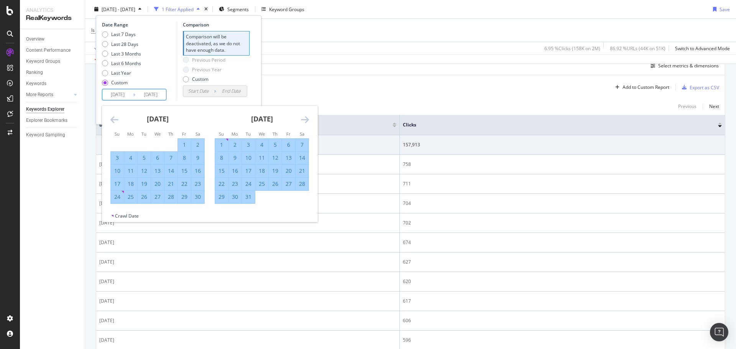
click at [307, 118] on icon "Move forward to switch to the next month." at bounding box center [305, 119] width 8 height 9
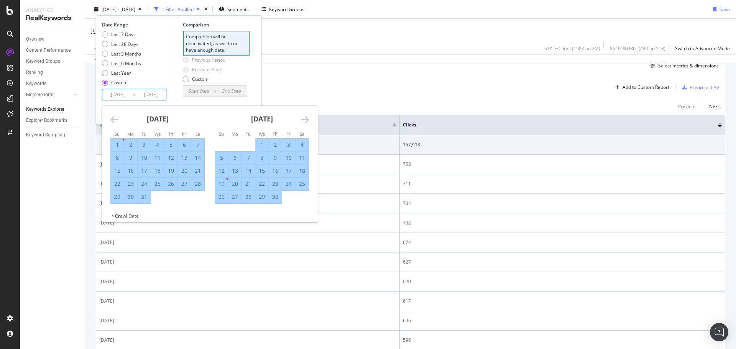
click at [307, 118] on icon "Move forward to switch to the next month." at bounding box center [305, 119] width 8 height 9
click at [220, 211] on div "31" at bounding box center [221, 210] width 13 height 8
type input "[DATE]"
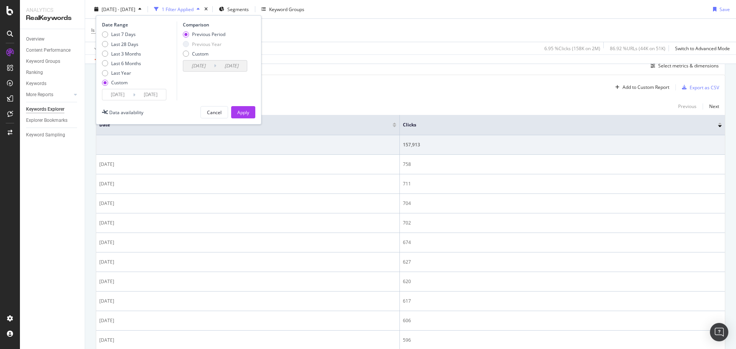
click at [241, 114] on div "Apply" at bounding box center [243, 112] width 12 height 7
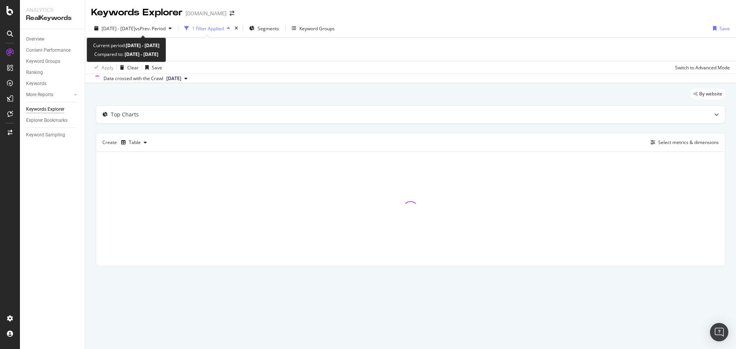
click at [159, 25] on span "vs Prev. Period" at bounding box center [150, 28] width 30 height 7
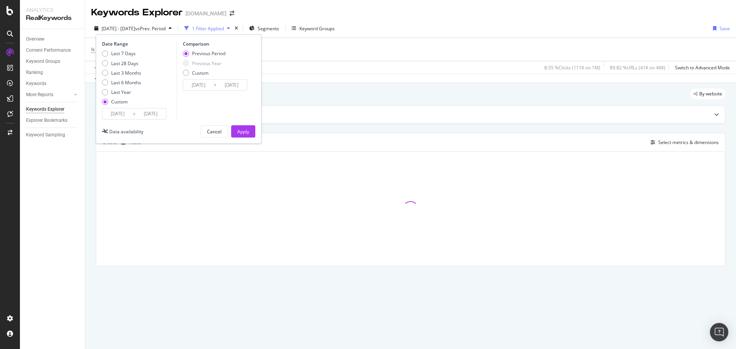
click at [114, 114] on input "[DATE]" at bounding box center [117, 114] width 31 height 11
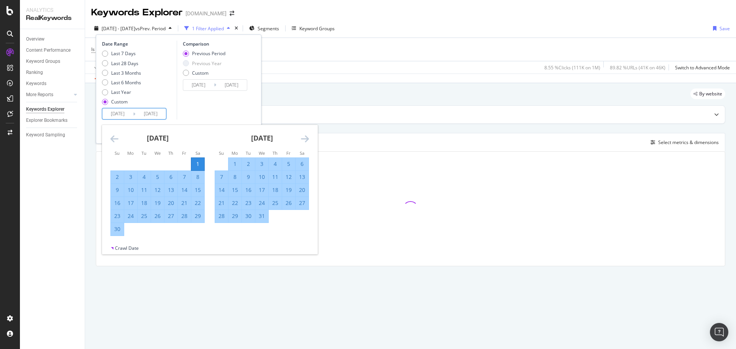
click at [300, 137] on div "[DATE]" at bounding box center [262, 141] width 94 height 33
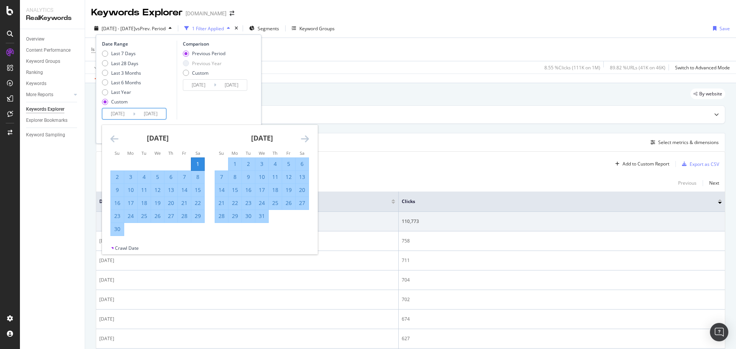
click at [304, 140] on icon "Move forward to switch to the next month." at bounding box center [305, 138] width 8 height 9
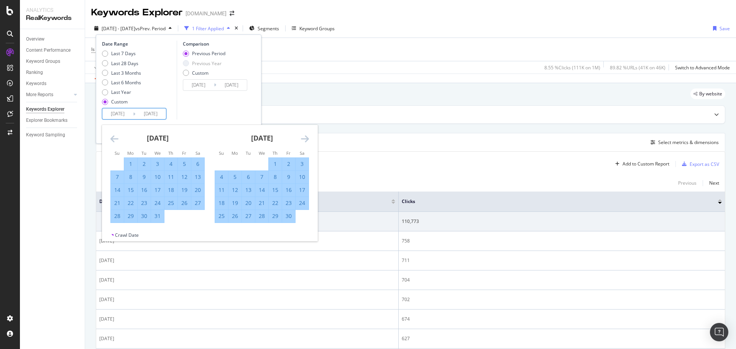
click at [304, 140] on icon "Move forward to switch to the next month." at bounding box center [305, 138] width 8 height 9
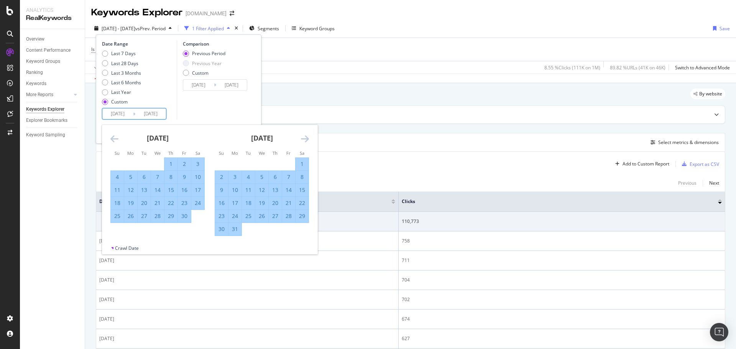
click at [304, 140] on icon "Move forward to switch to the next month." at bounding box center [305, 138] width 8 height 9
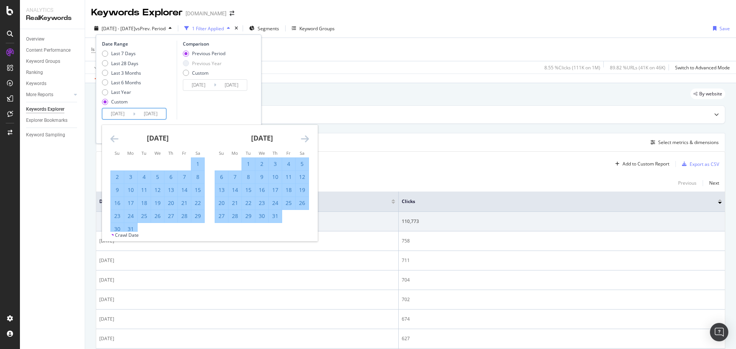
click at [304, 140] on icon "Move forward to switch to the next month." at bounding box center [305, 138] width 8 height 9
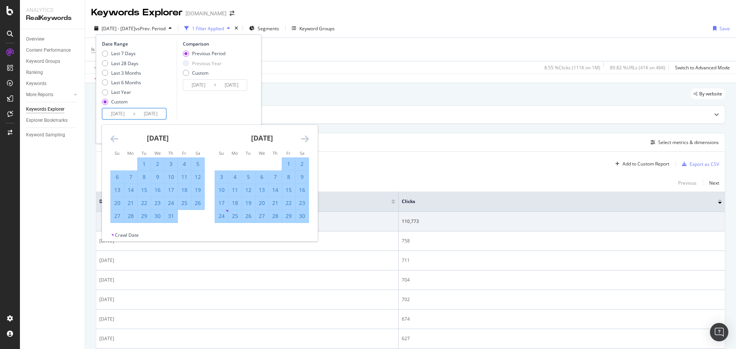
click at [304, 140] on icon "Move forward to switch to the next month." at bounding box center [305, 138] width 8 height 9
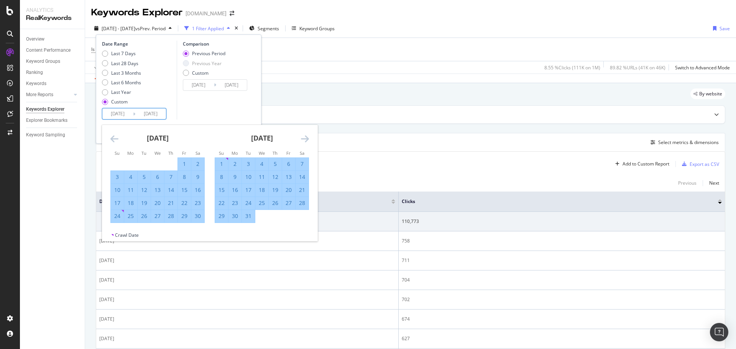
click at [304, 140] on icon "Move forward to switch to the next month." at bounding box center [305, 138] width 8 height 9
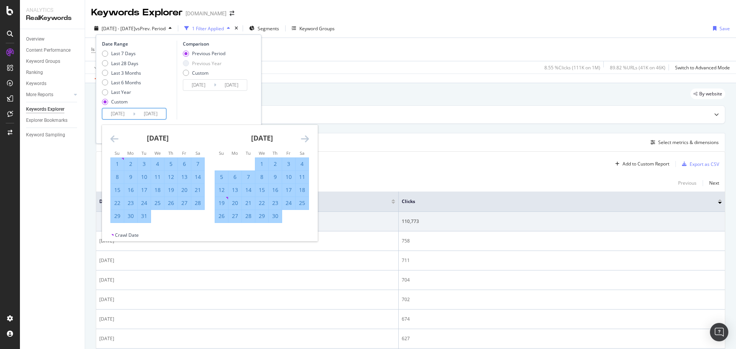
click at [304, 140] on icon "Move forward to switch to the next month." at bounding box center [305, 138] width 8 height 9
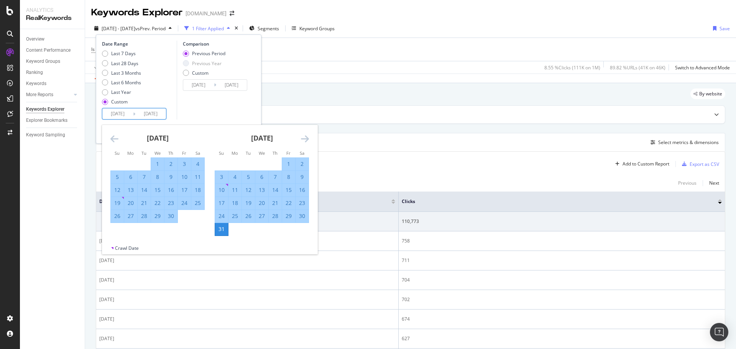
click at [304, 140] on icon "Move forward to switch to the next month." at bounding box center [305, 138] width 8 height 9
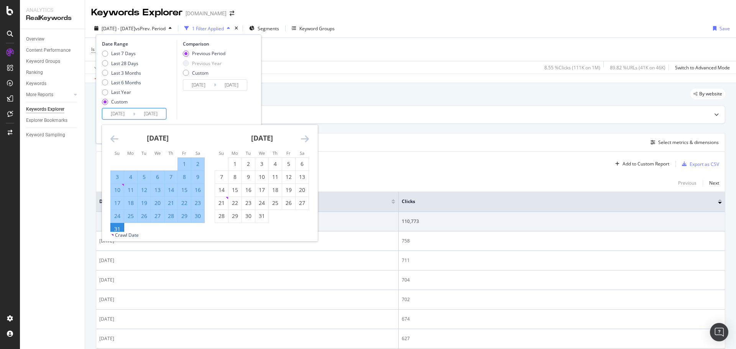
click at [304, 140] on icon "Move forward to switch to the next month." at bounding box center [305, 138] width 8 height 9
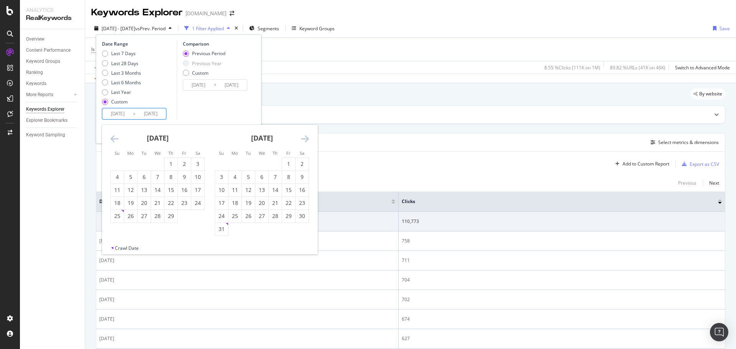
click at [111, 138] on icon "Move backward to switch to the previous month." at bounding box center [114, 138] width 8 height 9
click at [130, 167] on div "1" at bounding box center [130, 164] width 13 height 8
type input "[DATE]"
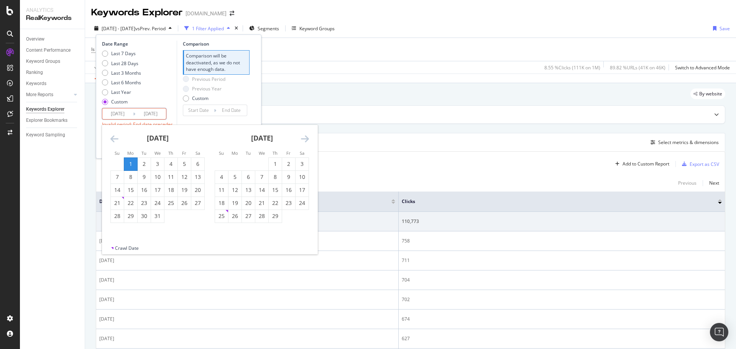
click at [304, 140] on icon "Move forward to switch to the next month." at bounding box center [305, 138] width 8 height 9
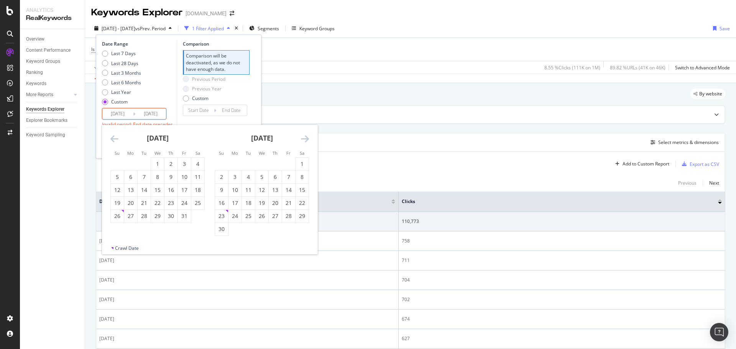
click at [304, 140] on icon "Move forward to switch to the next month." at bounding box center [305, 138] width 8 height 9
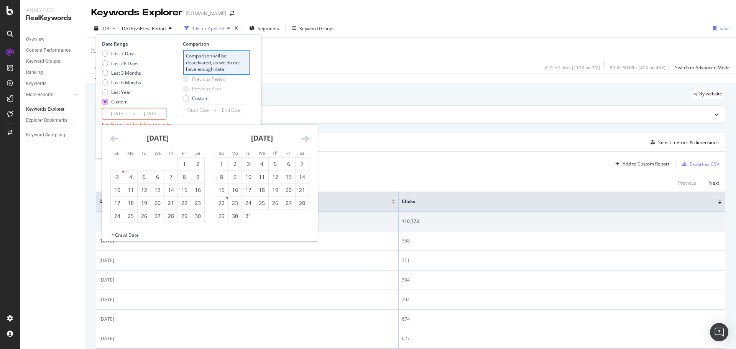
click at [304, 140] on icon "Move forward to switch to the next month." at bounding box center [305, 138] width 8 height 9
click at [159, 164] on div "1" at bounding box center [157, 164] width 13 height 8
type input "[DATE]"
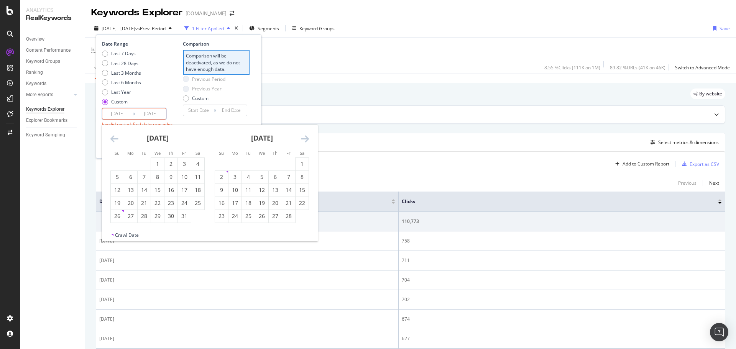
type input "[DATE]"
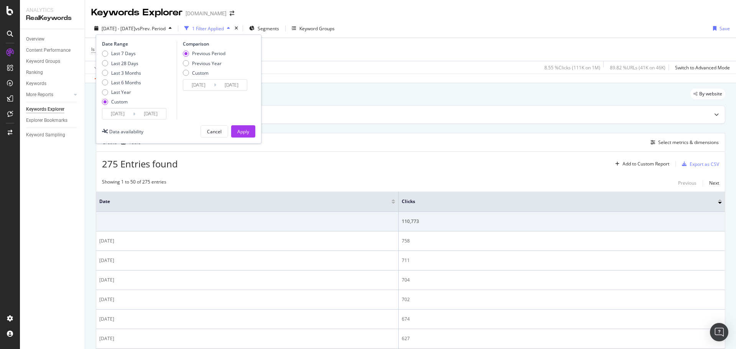
click at [119, 115] on input "[DATE]" at bounding box center [117, 114] width 31 height 11
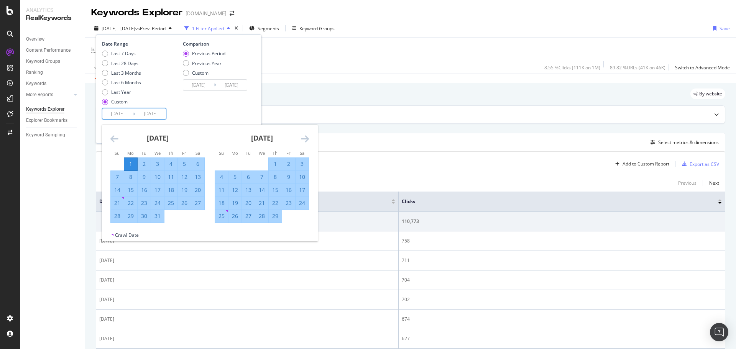
click at [300, 140] on div "[DATE]" at bounding box center [262, 141] width 94 height 33
click at [305, 140] on icon "Move forward to switch to the next month." at bounding box center [305, 138] width 8 height 9
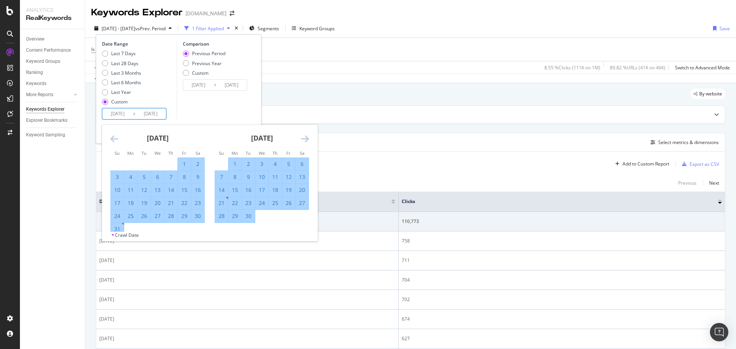
click at [305, 140] on icon "Move forward to switch to the next month." at bounding box center [305, 138] width 8 height 9
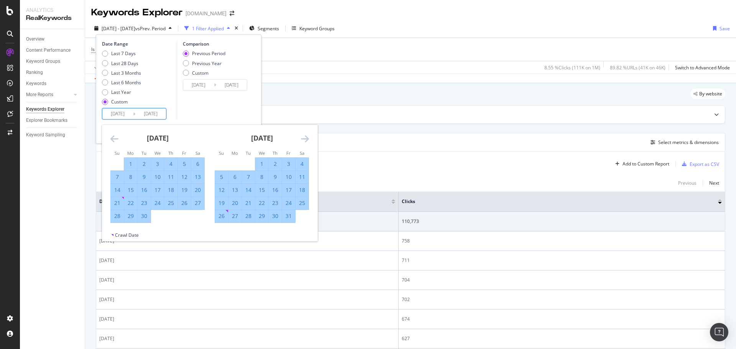
click at [305, 140] on icon "Move forward to switch to the next month." at bounding box center [305, 138] width 8 height 9
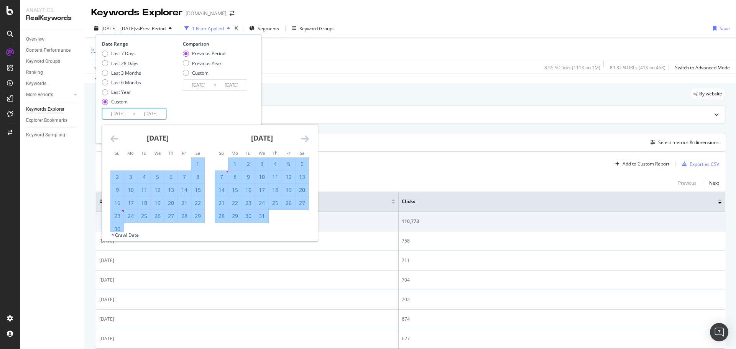
click at [305, 140] on icon "Move forward to switch to the next month." at bounding box center [305, 138] width 8 height 9
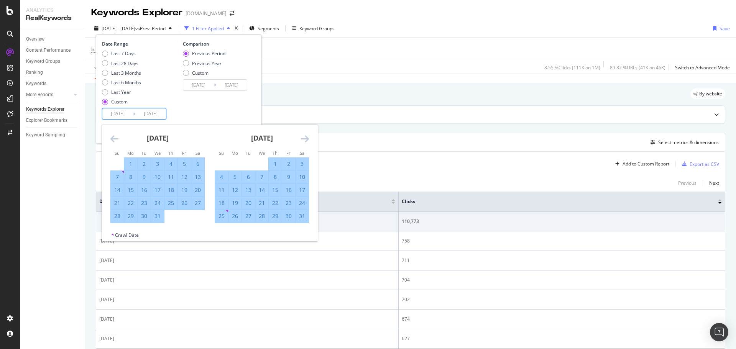
click at [305, 140] on icon "Move forward to switch to the next month." at bounding box center [305, 138] width 8 height 9
click at [304, 139] on icon "Move forward to switch to the next month." at bounding box center [305, 138] width 8 height 9
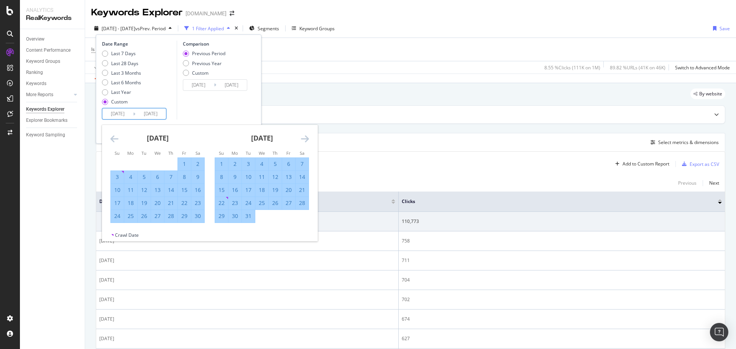
click at [303, 138] on icon "Move forward to switch to the next month." at bounding box center [305, 138] width 8 height 9
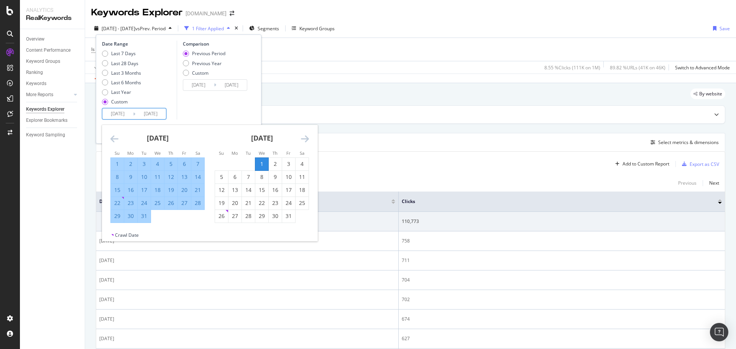
click at [260, 162] on div "1" at bounding box center [261, 164] width 13 height 8
type input "[DATE]"
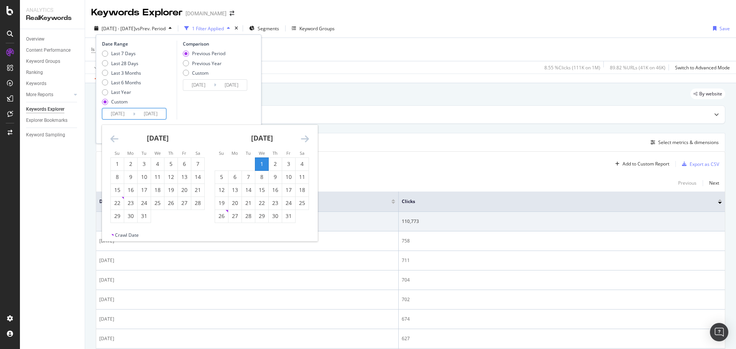
click at [301, 138] on icon "Move forward to switch to the next month." at bounding box center [305, 138] width 8 height 9
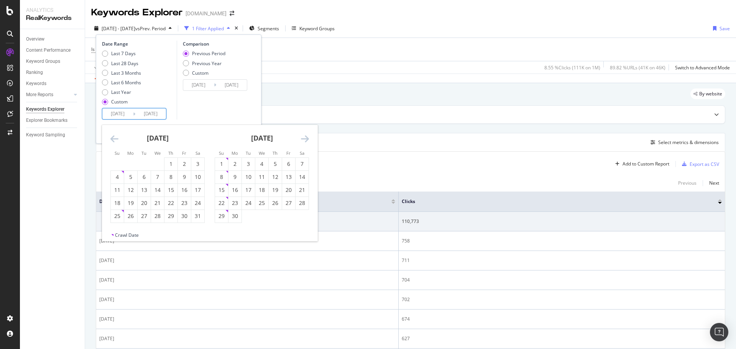
click at [301, 138] on icon "Move forward to switch to the next month." at bounding box center [305, 138] width 8 height 9
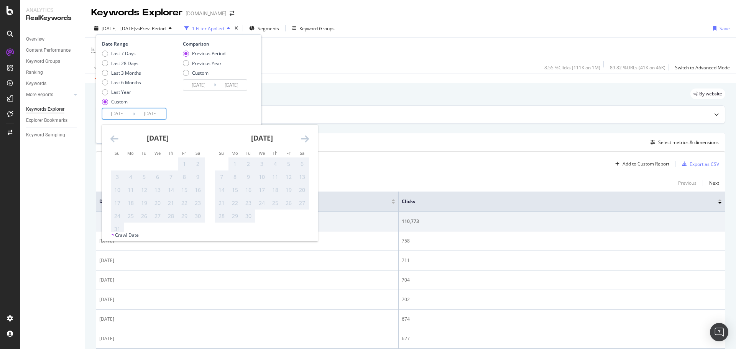
click at [112, 141] on icon "Move backward to switch to the previous month." at bounding box center [114, 138] width 8 height 9
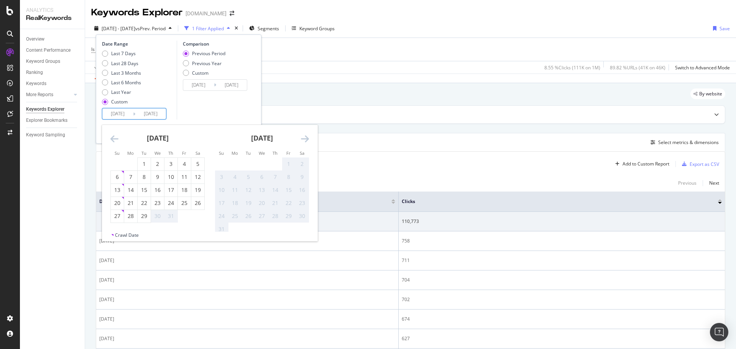
click at [113, 138] on icon "Move backward to switch to the previous month." at bounding box center [114, 138] width 8 height 9
click at [249, 220] on div "29" at bounding box center [248, 216] width 13 height 8
type input "[DATE]"
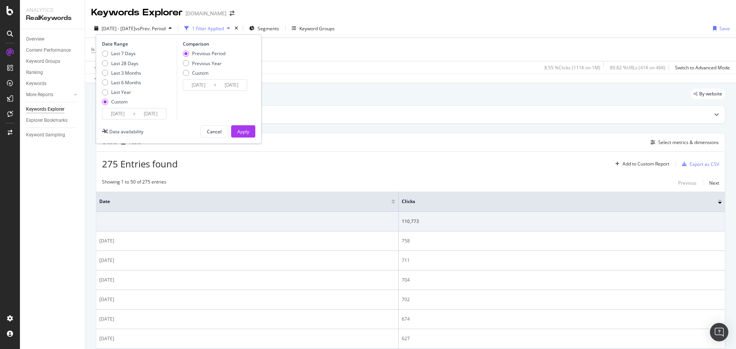
click at [116, 115] on input "[DATE]" at bounding box center [117, 114] width 31 height 11
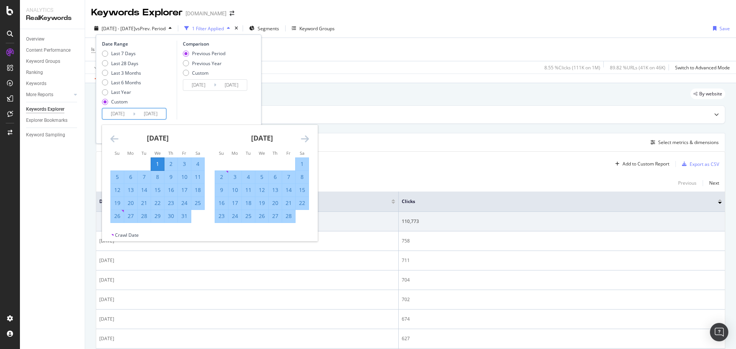
click at [116, 142] on icon "Move backward to switch to the previous month." at bounding box center [114, 138] width 8 height 9
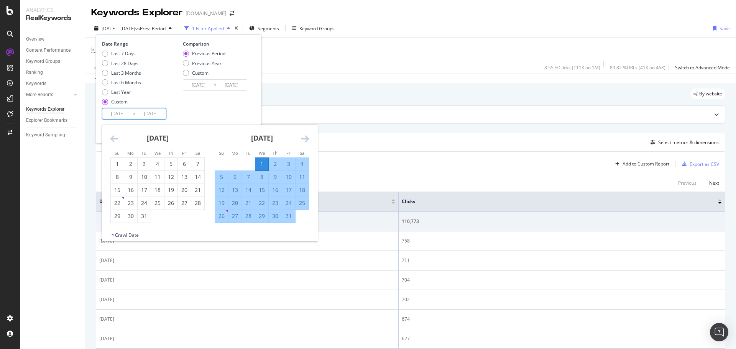
click at [116, 142] on icon "Move backward to switch to the previous month." at bounding box center [114, 138] width 8 height 9
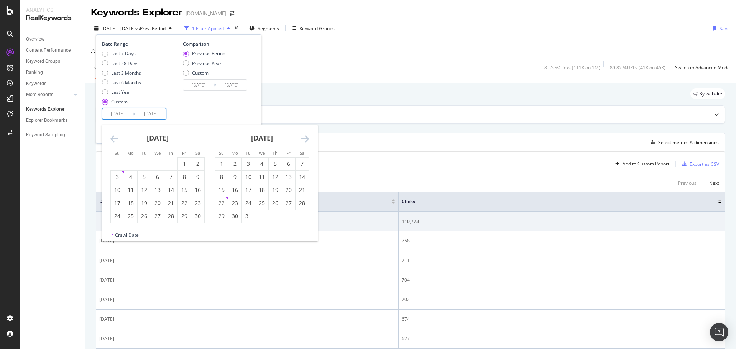
click at [116, 142] on icon "Move backward to switch to the previous month." at bounding box center [114, 138] width 8 height 9
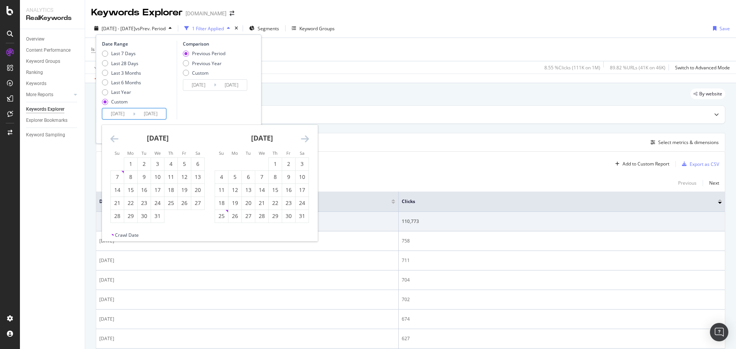
click at [116, 142] on icon "Move backward to switch to the previous month." at bounding box center [114, 138] width 8 height 9
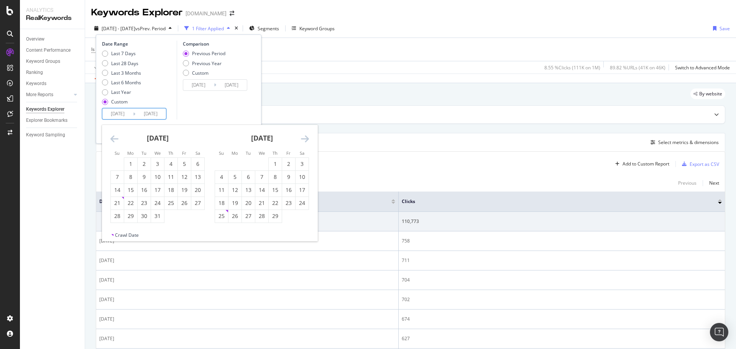
click at [136, 166] on div "1" at bounding box center [130, 164] width 13 height 8
type input "[DATE]"
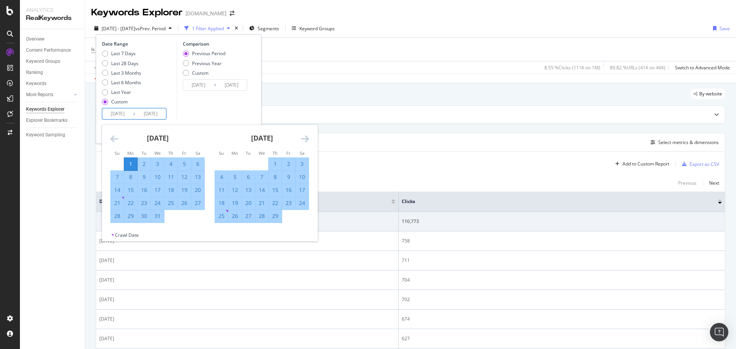
click at [302, 138] on icon "Move forward to switch to the next month." at bounding box center [305, 138] width 8 height 9
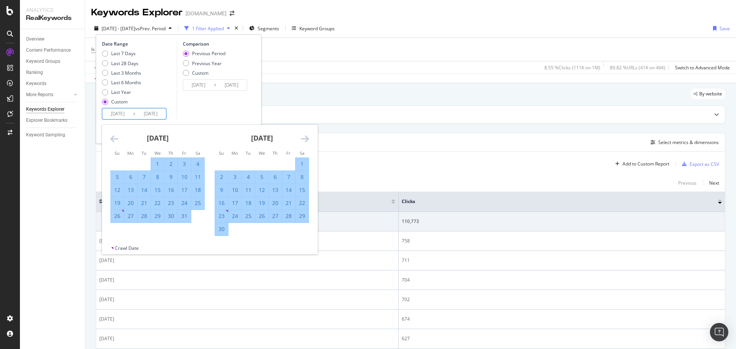
click at [302, 138] on icon "Move forward to switch to the next month." at bounding box center [305, 138] width 8 height 9
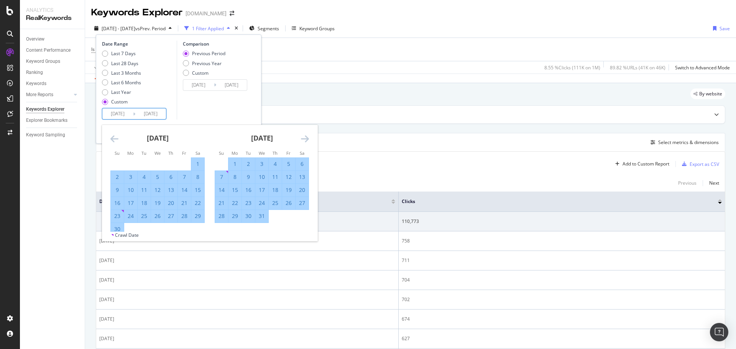
click at [302, 138] on icon "Move forward to switch to the next month." at bounding box center [305, 138] width 8 height 9
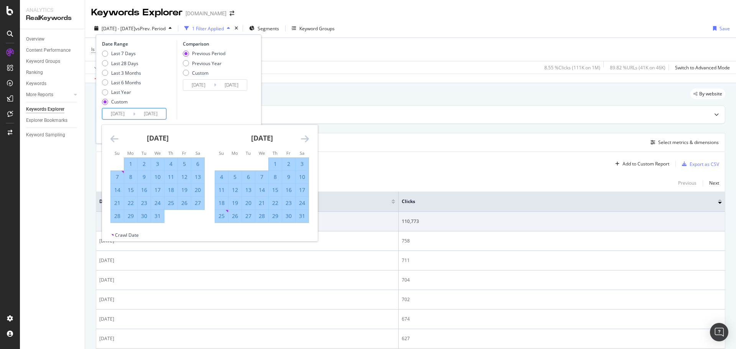
click at [302, 138] on icon "Move forward to switch to the next month." at bounding box center [305, 138] width 8 height 9
click at [118, 140] on div "[DATE]" at bounding box center [157, 141] width 94 height 33
click at [114, 142] on icon "Move backward to switch to the previous month." at bounding box center [114, 138] width 8 height 9
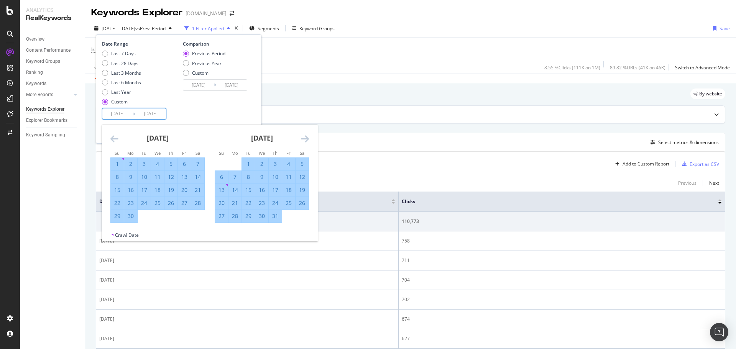
click at [135, 219] on div "30" at bounding box center [130, 216] width 13 height 8
type input "[DATE]"
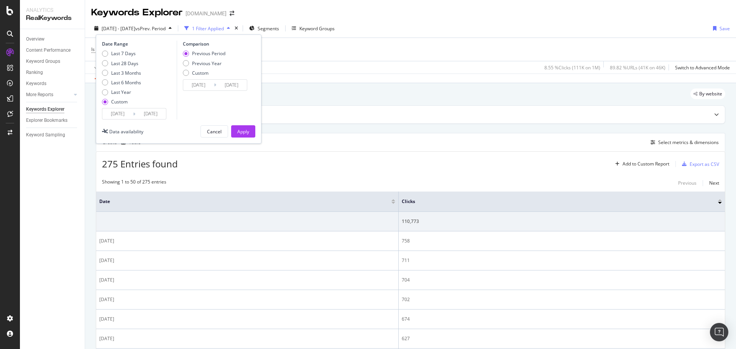
click at [245, 132] on div "Apply" at bounding box center [243, 131] width 12 height 7
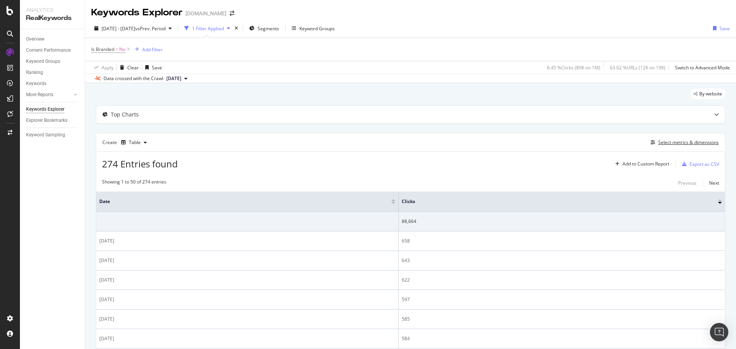
click at [663, 143] on div "Select metrics & dimensions" at bounding box center [688, 142] width 61 height 7
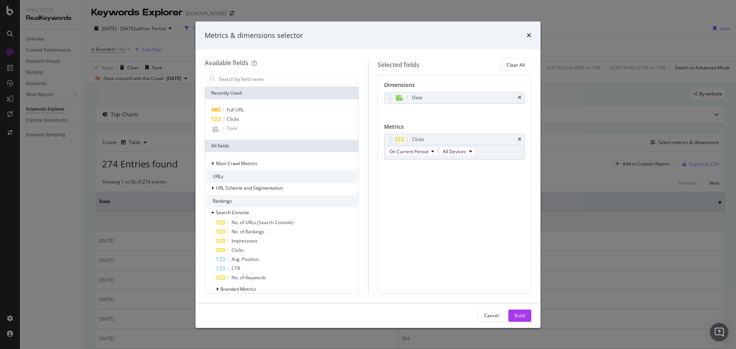
click at [524, 97] on div "Date" at bounding box center [455, 97] width 140 height 11
click at [519, 99] on icon "times" at bounding box center [519, 97] width 3 height 5
click at [518, 318] on div "Build" at bounding box center [520, 316] width 11 height 7
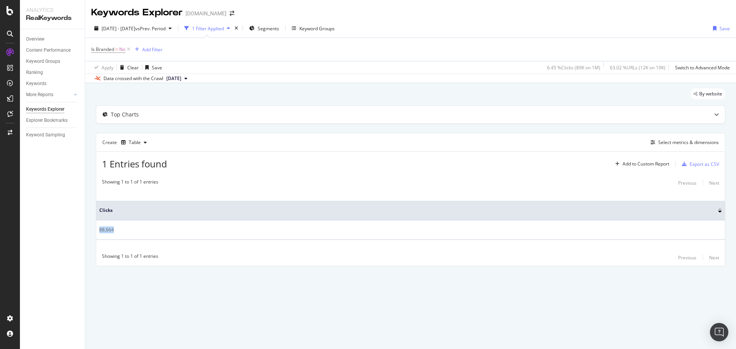
drag, startPoint x: 127, startPoint y: 233, endPoint x: 97, endPoint y: 233, distance: 29.5
click at [97, 233] on td "88,664" at bounding box center [410, 231] width 629 height 20
copy div "88,664"
